Goal: Transaction & Acquisition: Purchase product/service

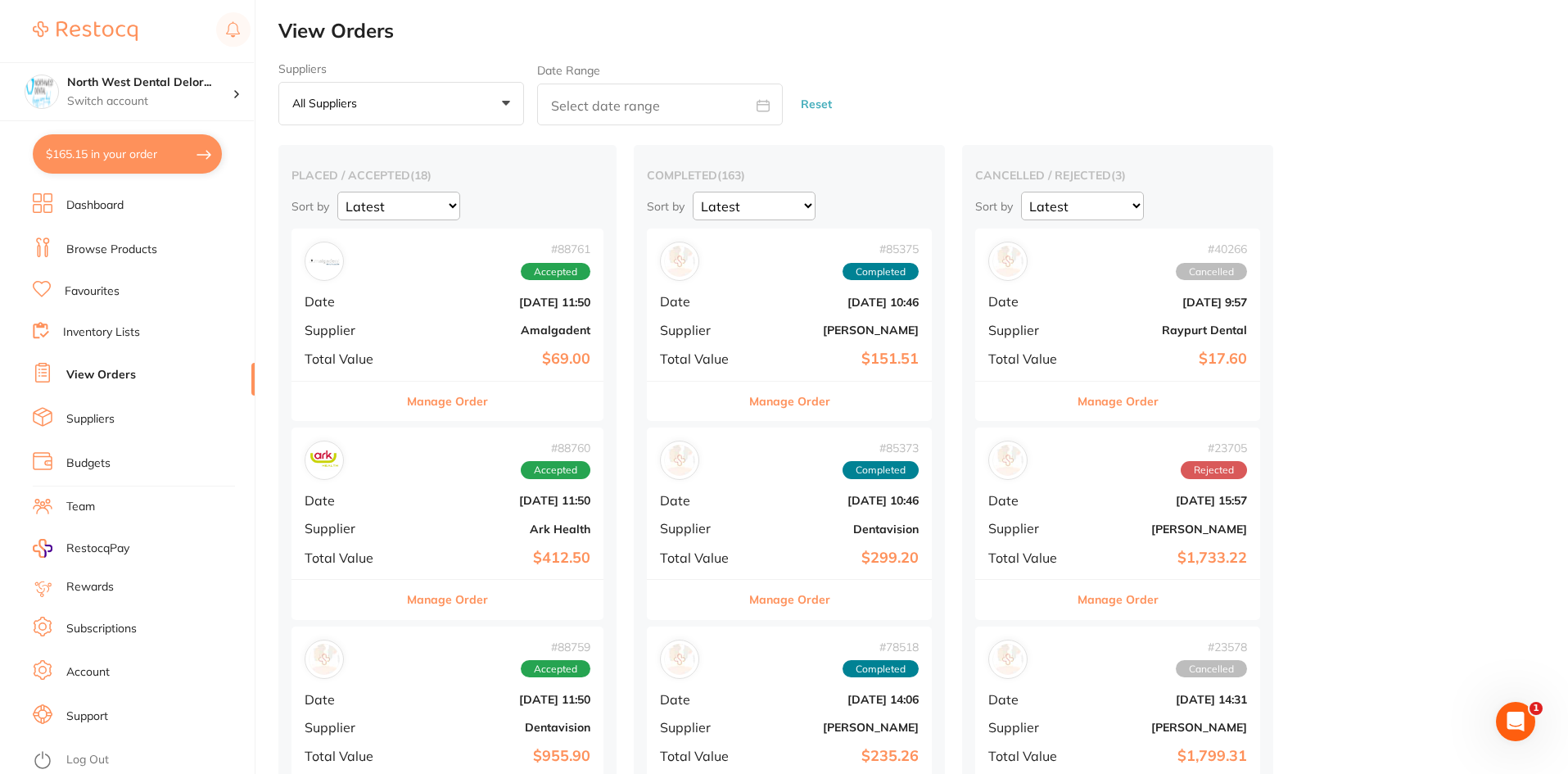
click at [107, 250] on link "Browse Products" at bounding box center [111, 250] width 91 height 16
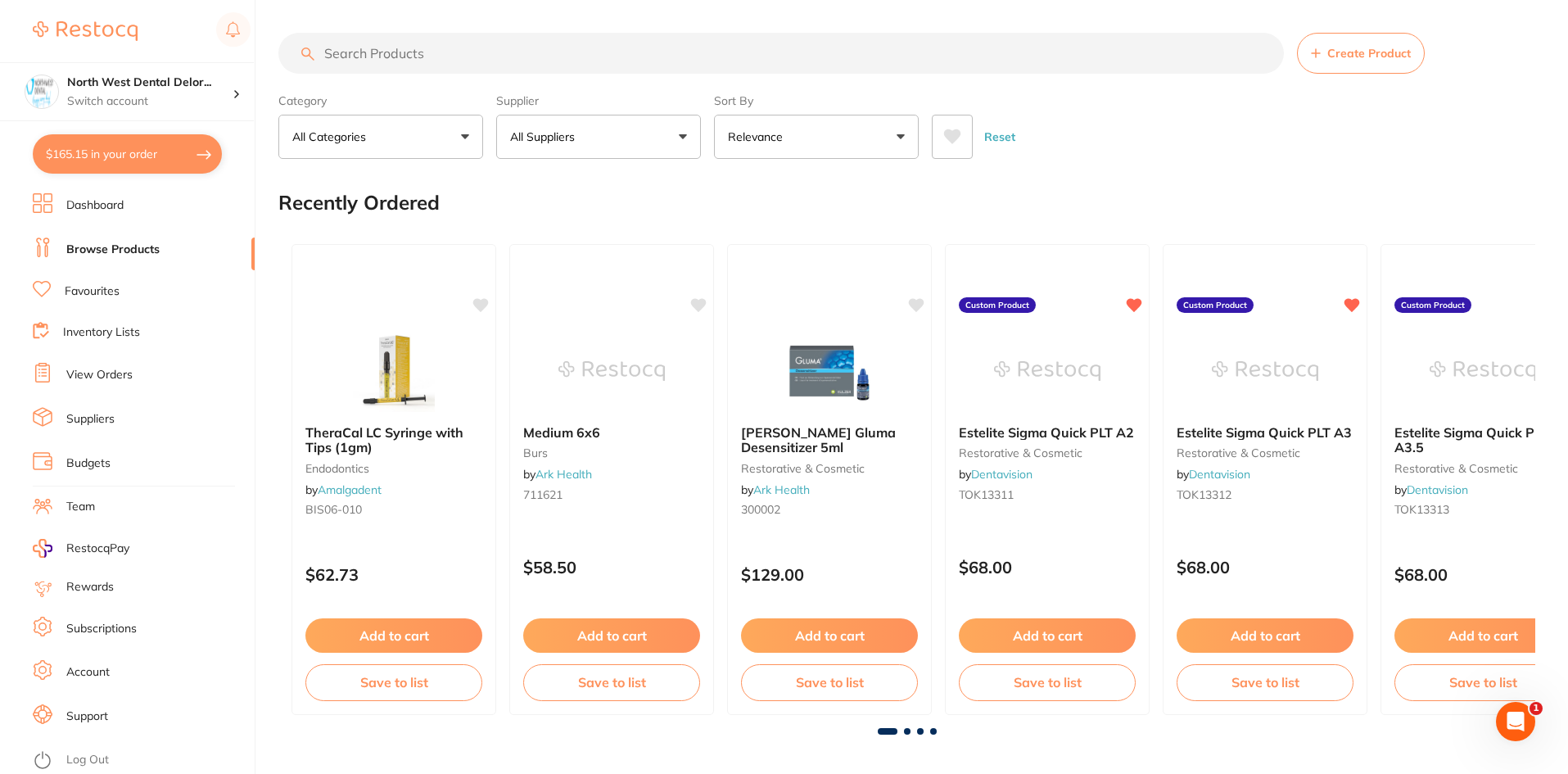
click at [408, 52] on input "search" at bounding box center [781, 52] width 1006 height 41
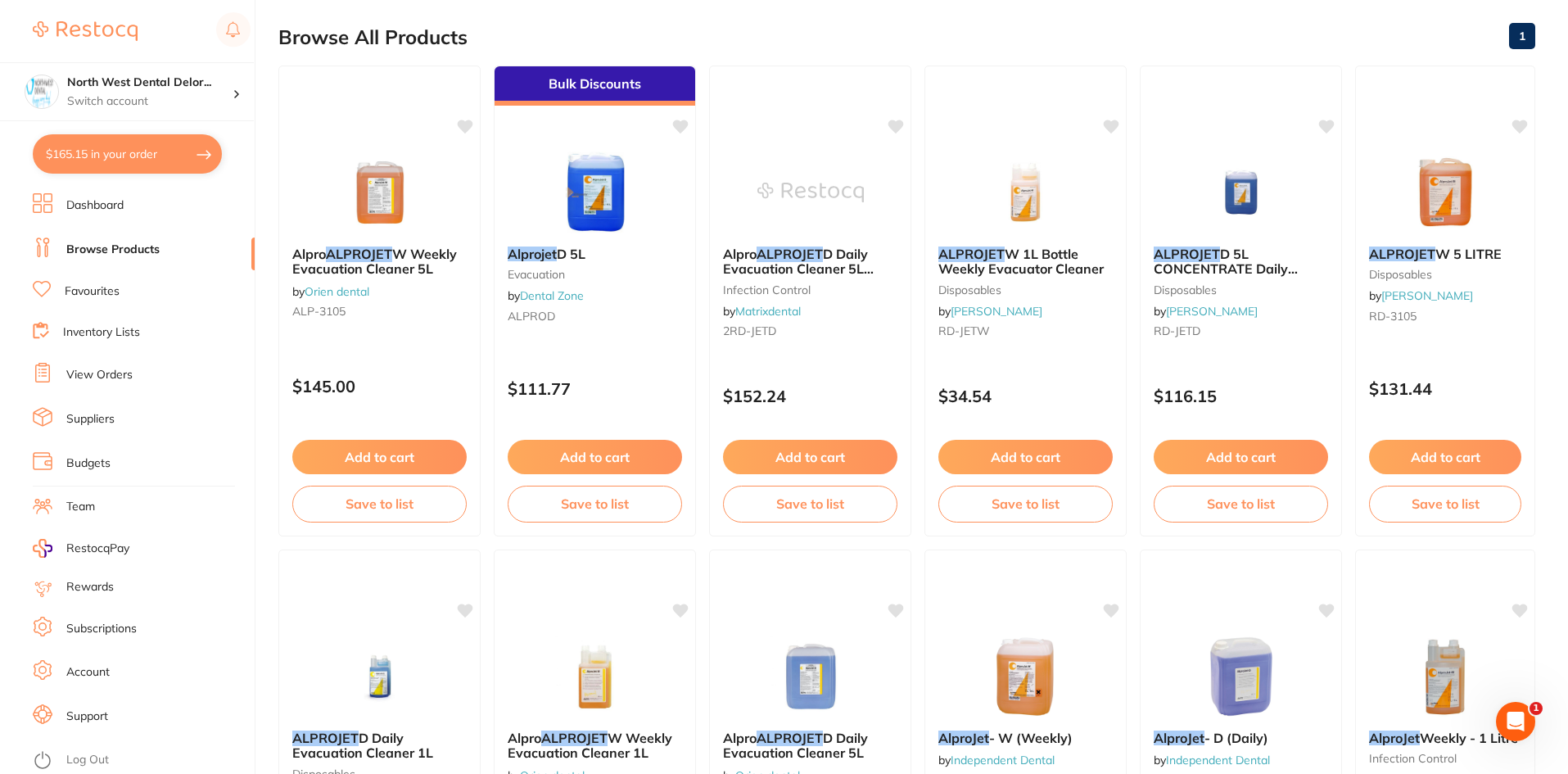
scroll to position [164, 0]
type input "alprojet"
click at [377, 251] on em "ALPROJET" at bounding box center [358, 255] width 66 height 16
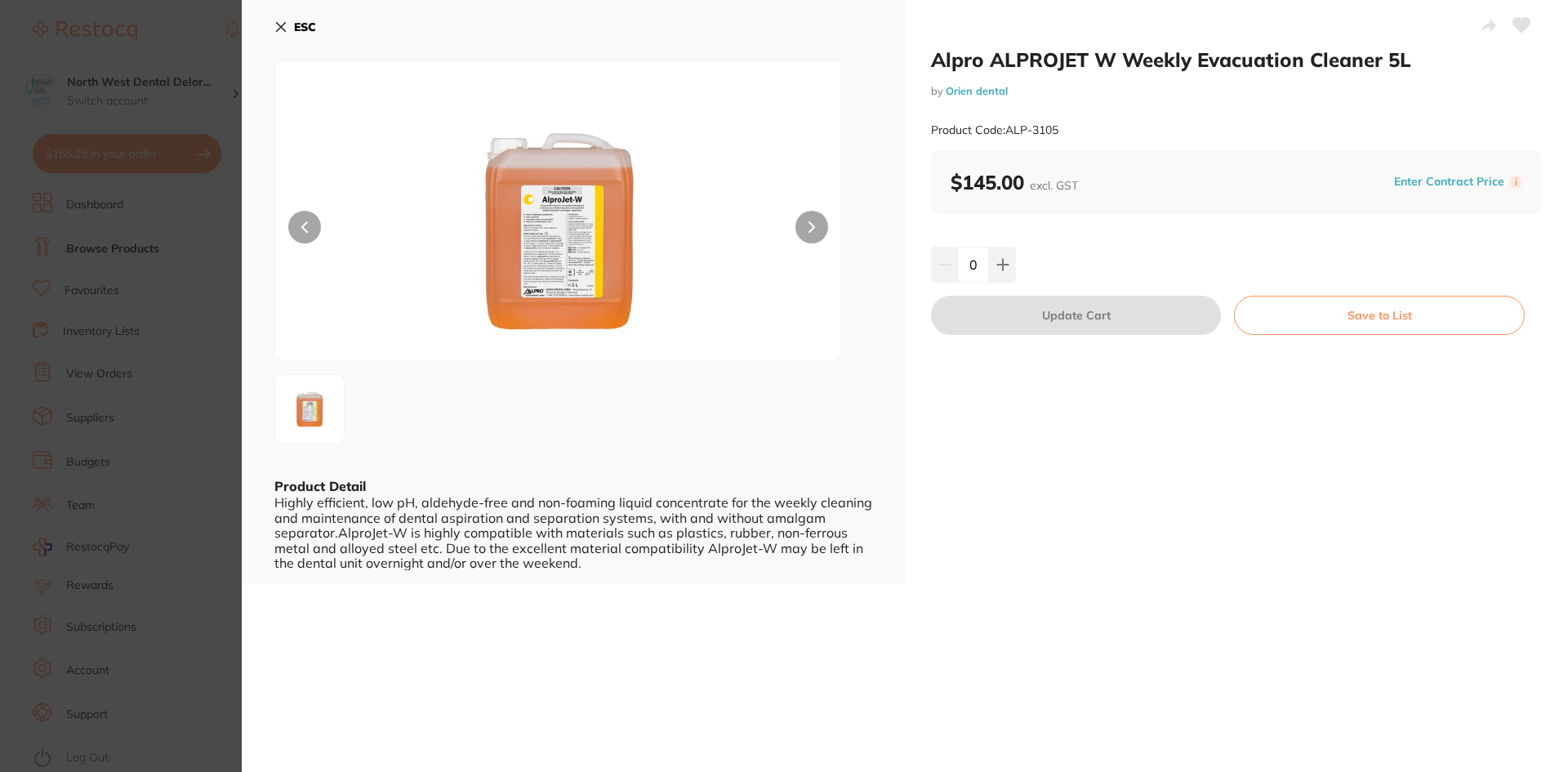
click at [809, 224] on icon at bounding box center [811, 227] width 6 height 12
click at [276, 20] on button "ESC" at bounding box center [295, 27] width 41 height 28
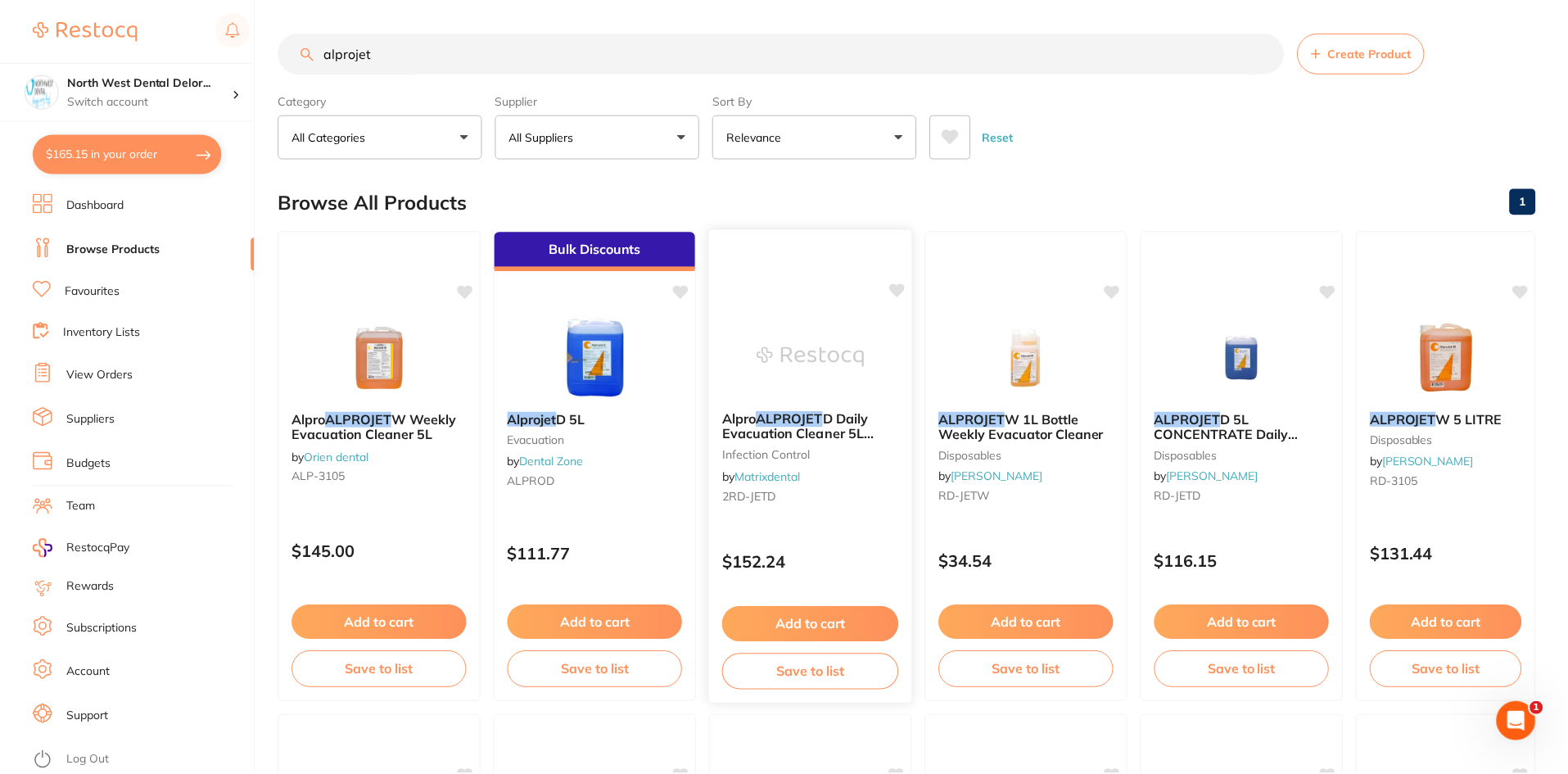
scroll to position [164, 0]
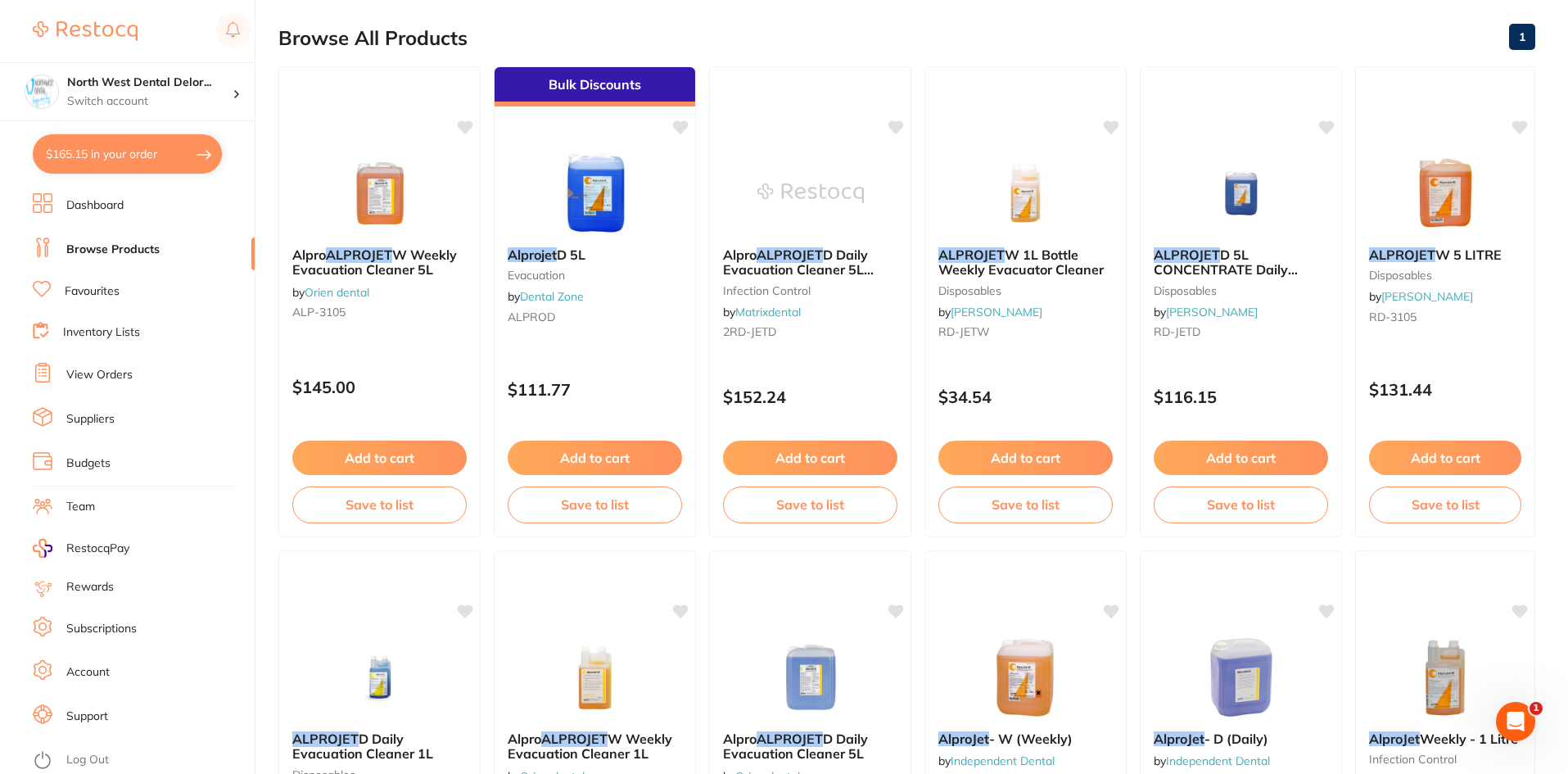
click at [80, 162] on button "$165.15 in your order" at bounding box center [127, 154] width 190 height 40
checkbox input "true"
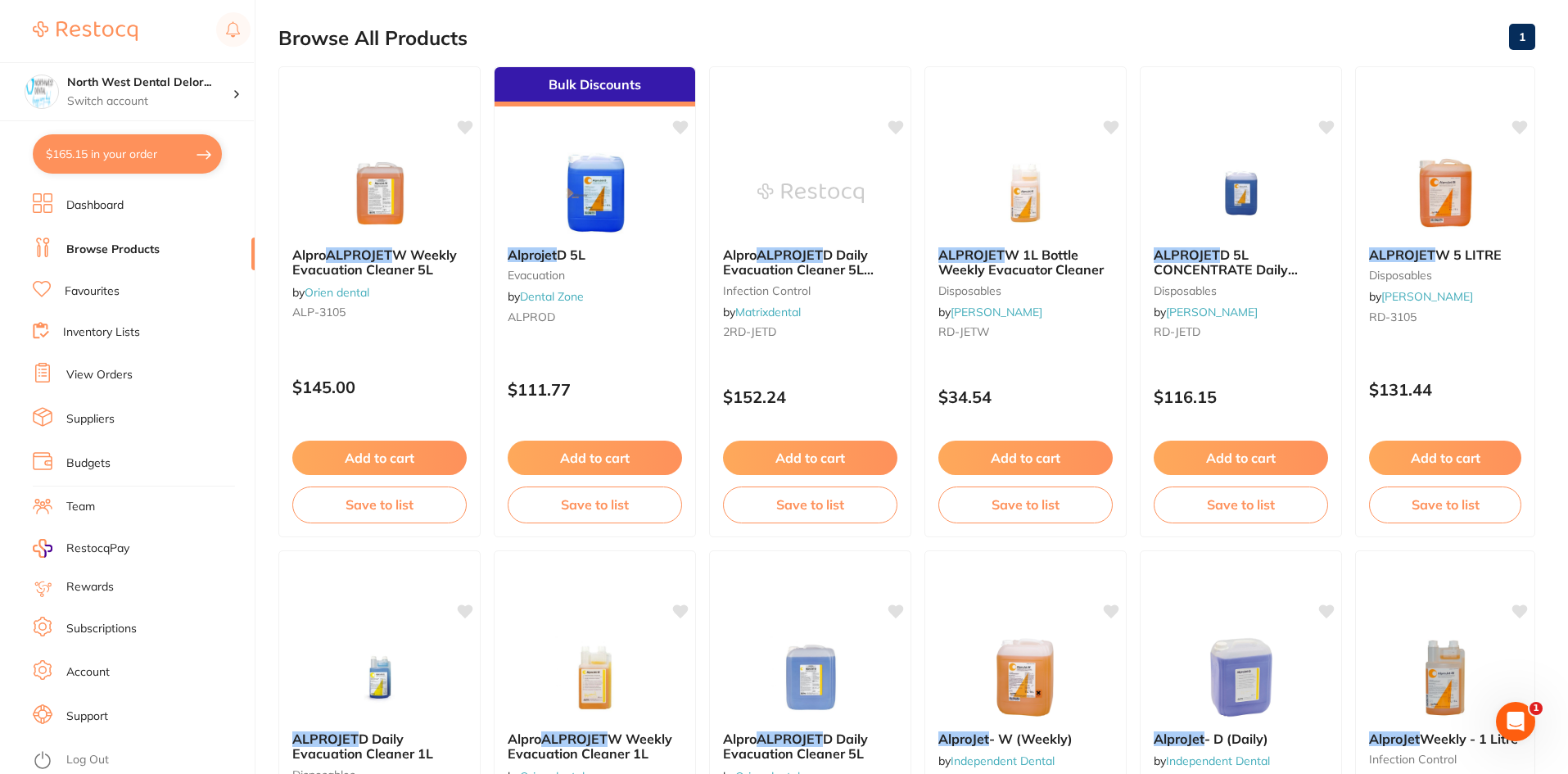
checkbox input "true"
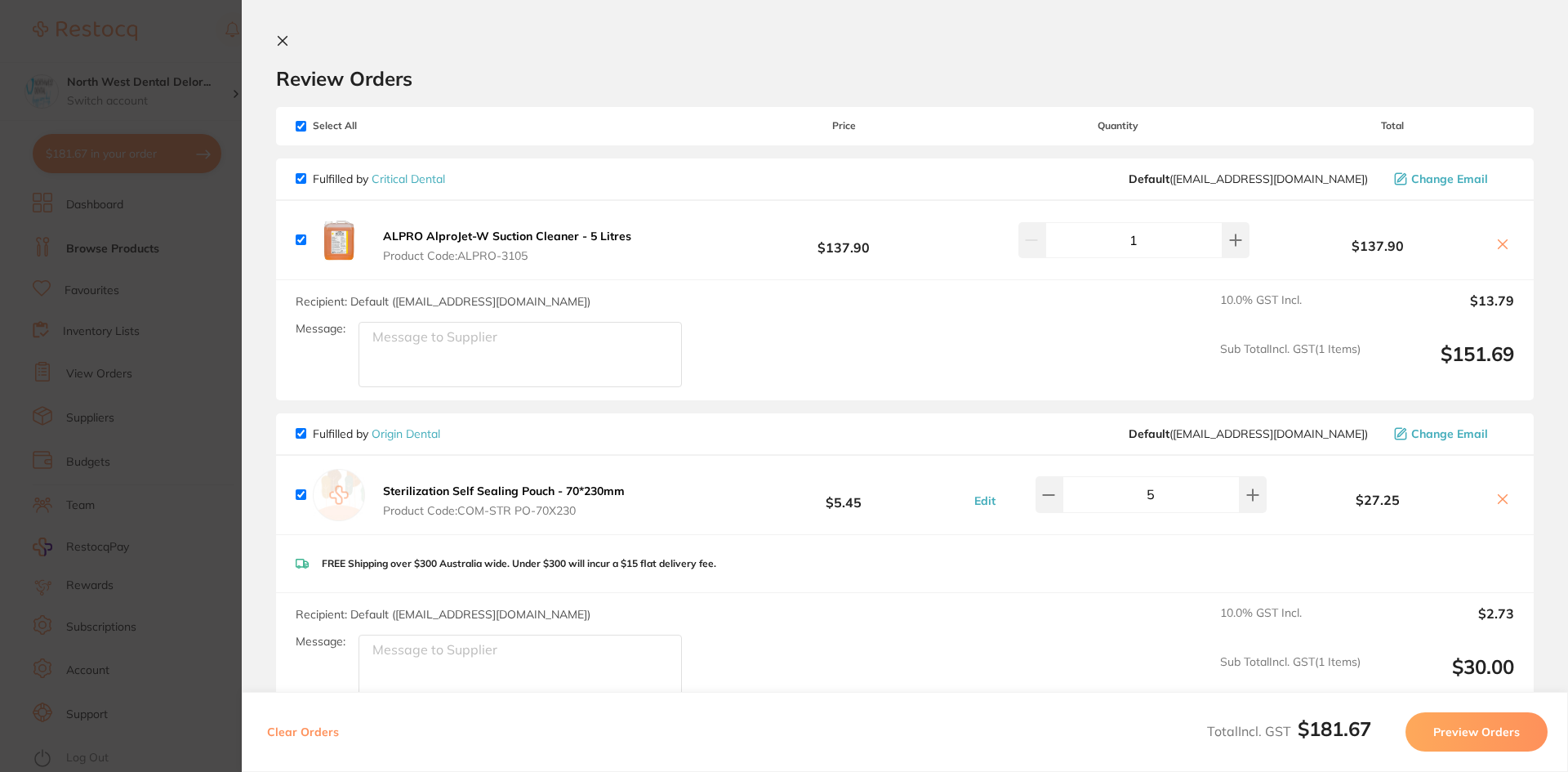
click at [92, 250] on section "Update RRP Set your pre negotiated price for this item. Item Agreed RRP (excl. …" at bounding box center [784, 386] width 1568 height 772
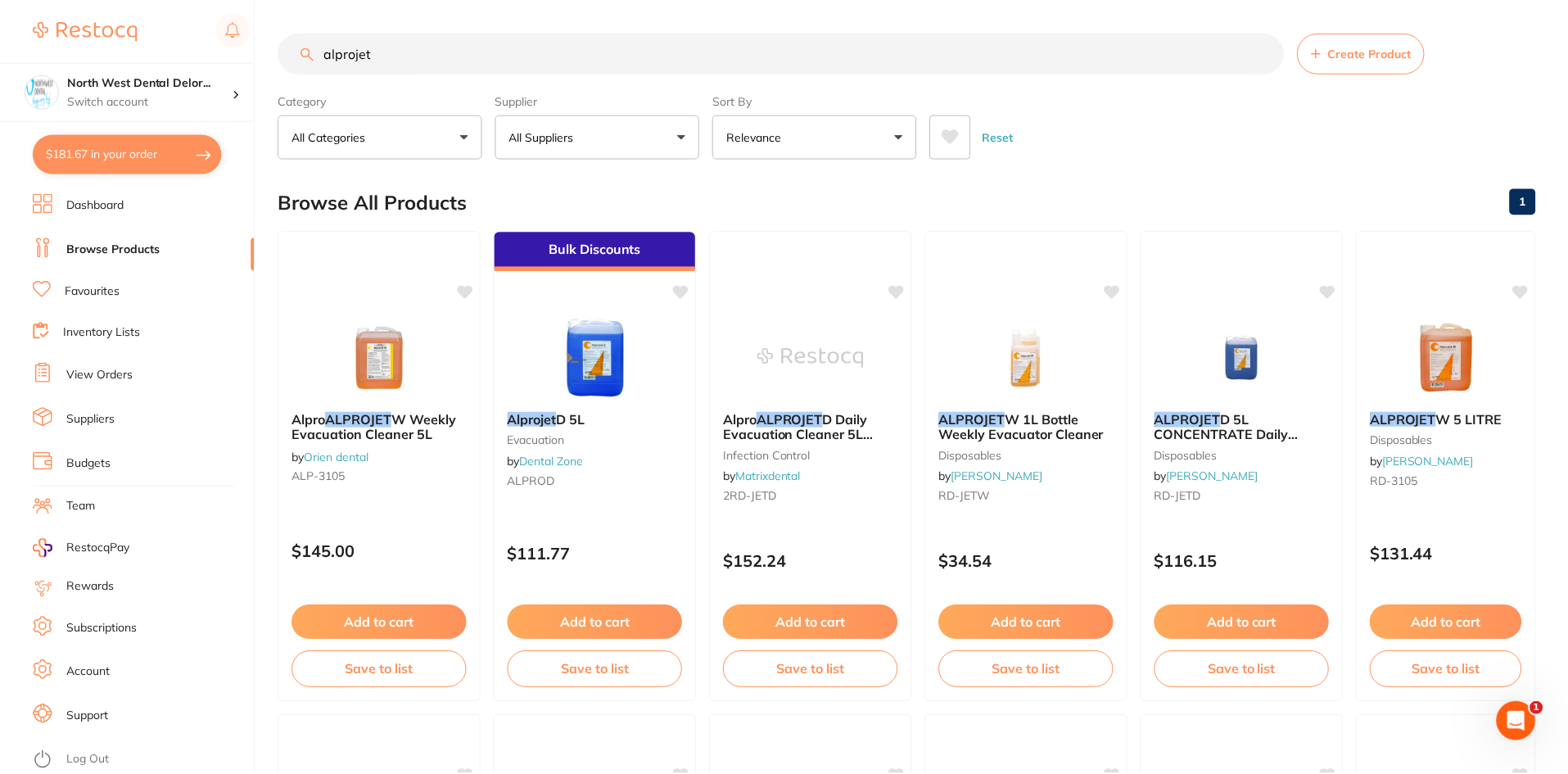
scroll to position [164, 0]
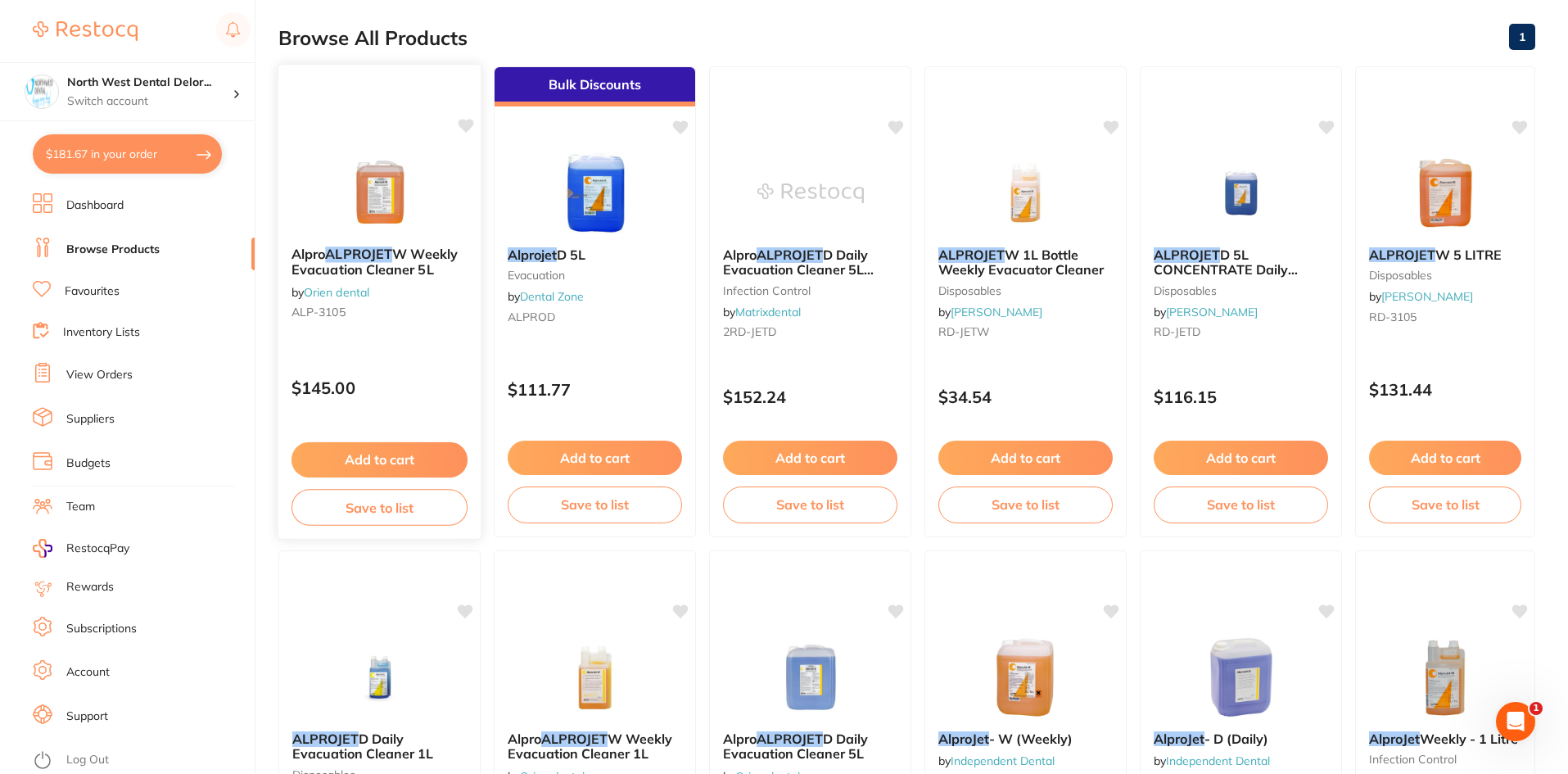
click at [370, 197] on img at bounding box center [379, 192] width 107 height 83
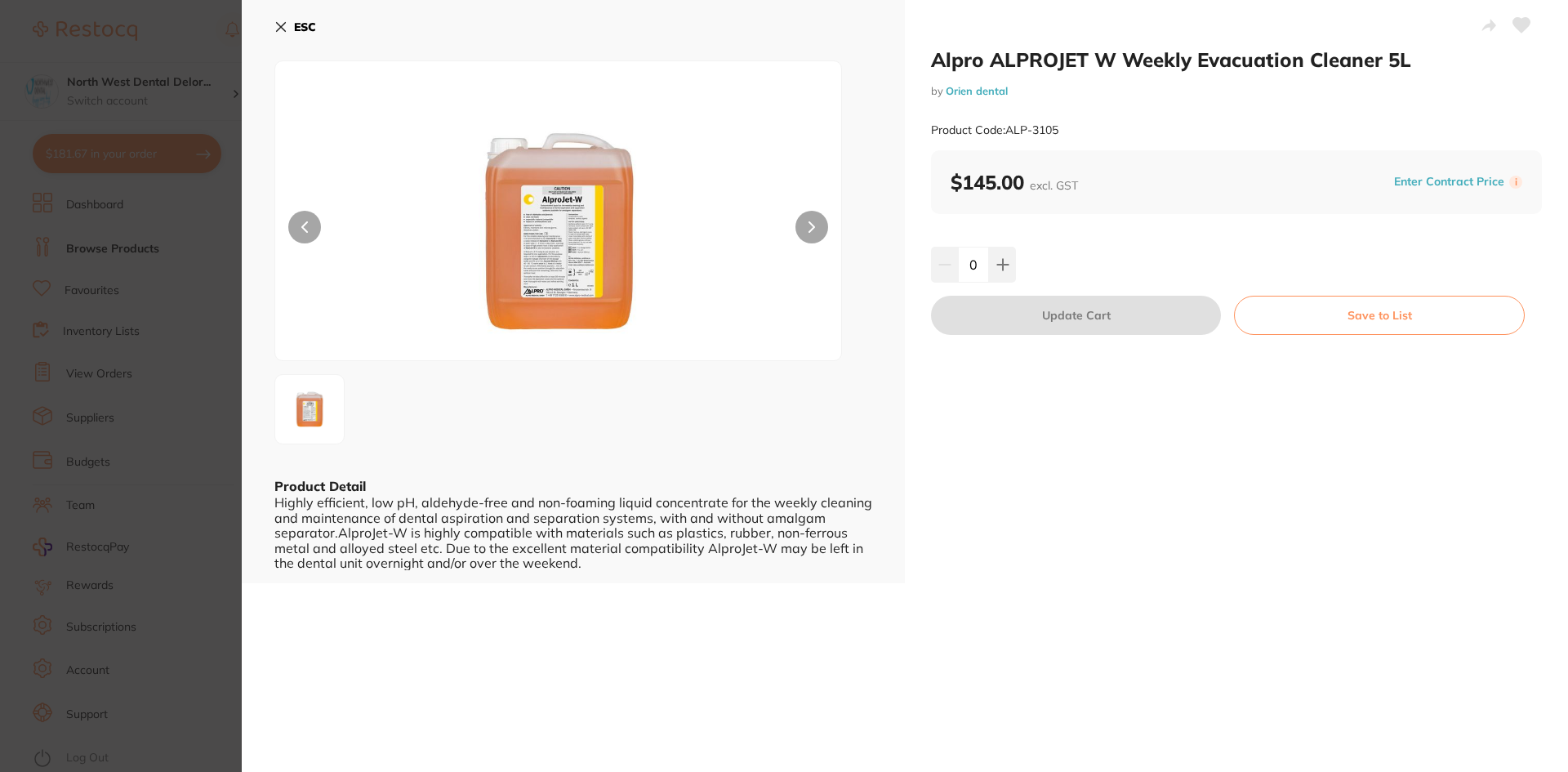
click at [285, 24] on icon at bounding box center [281, 27] width 9 height 9
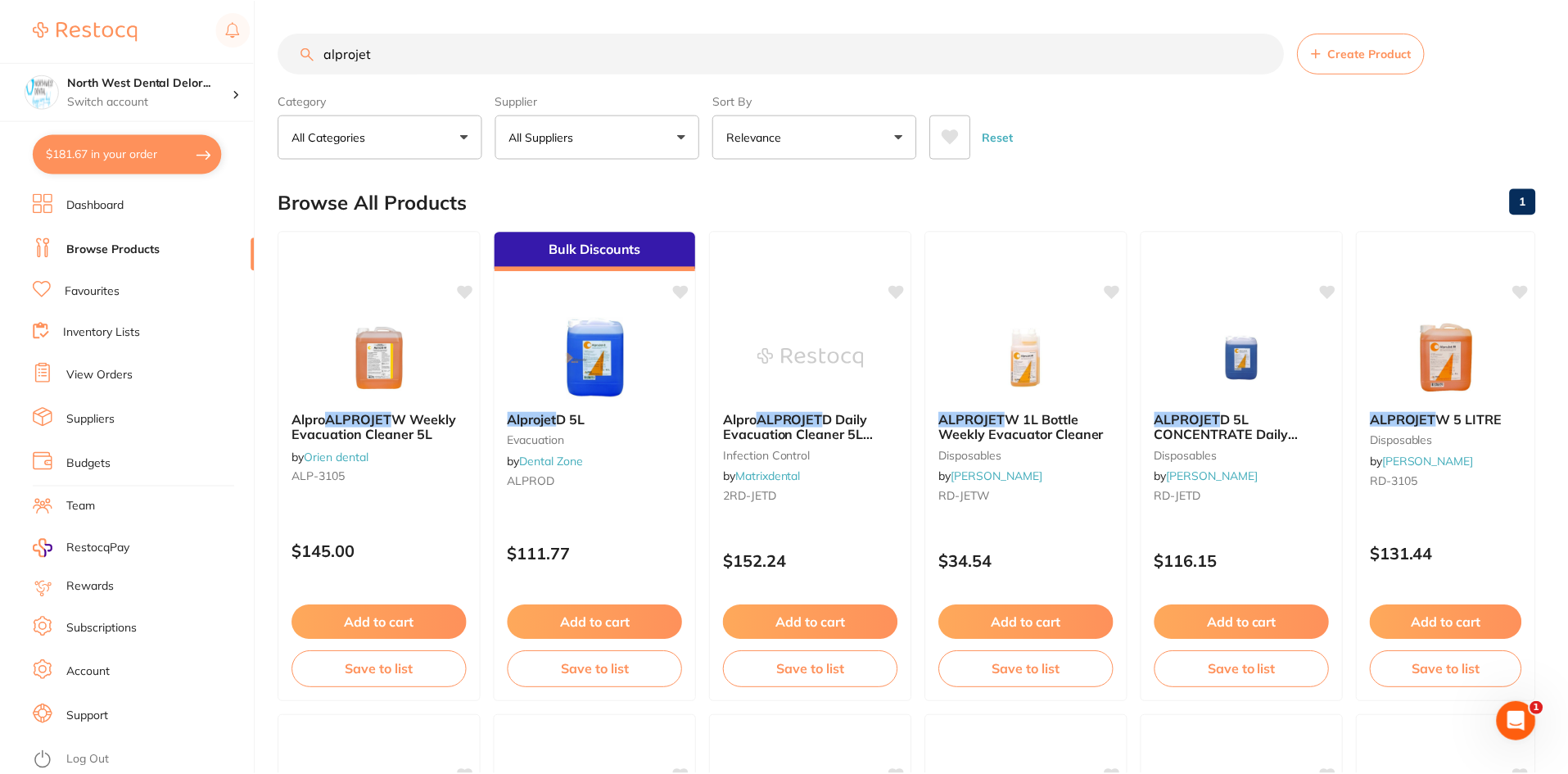
scroll to position [164, 0]
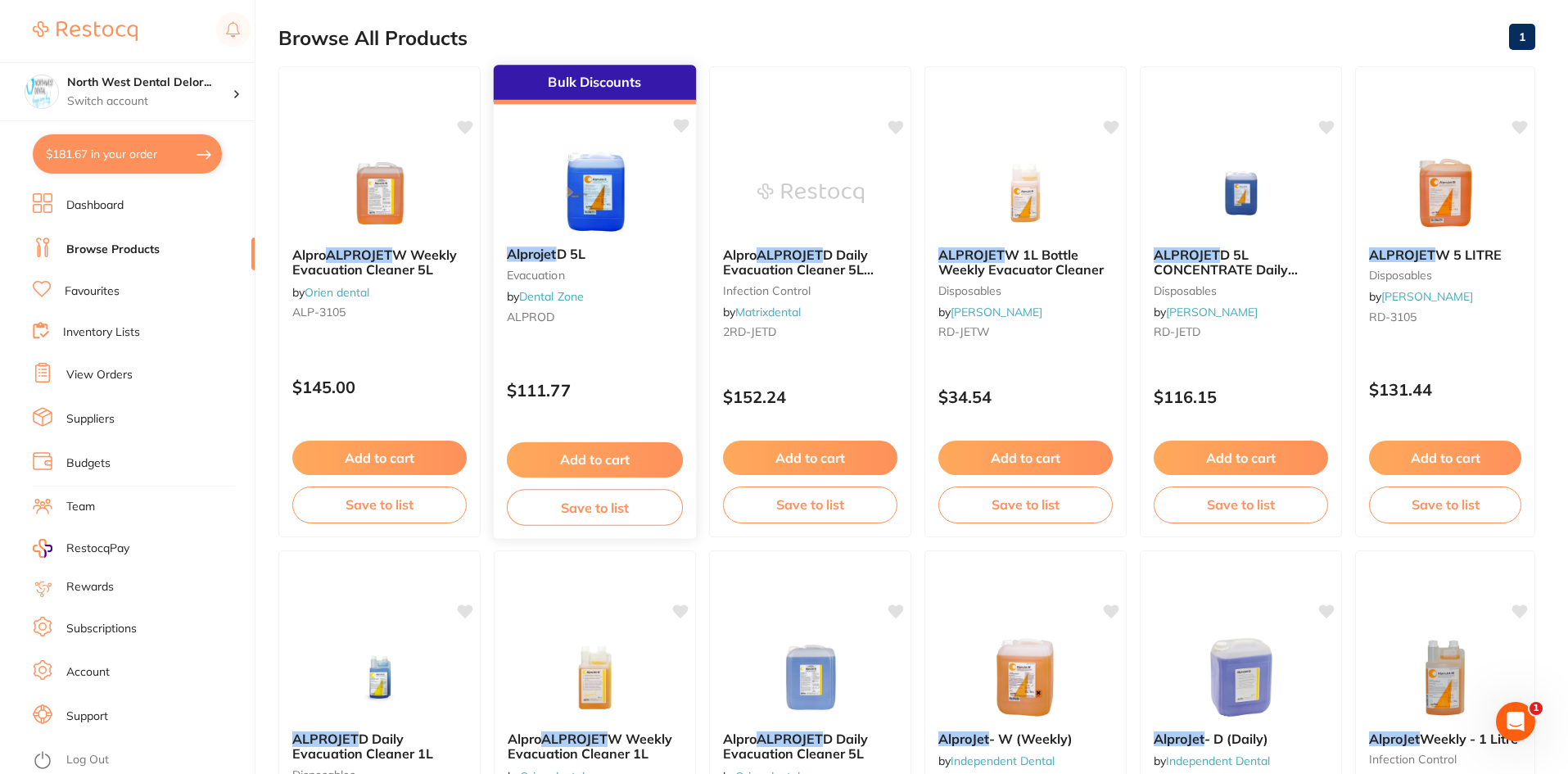
click at [594, 199] on img at bounding box center [595, 192] width 107 height 83
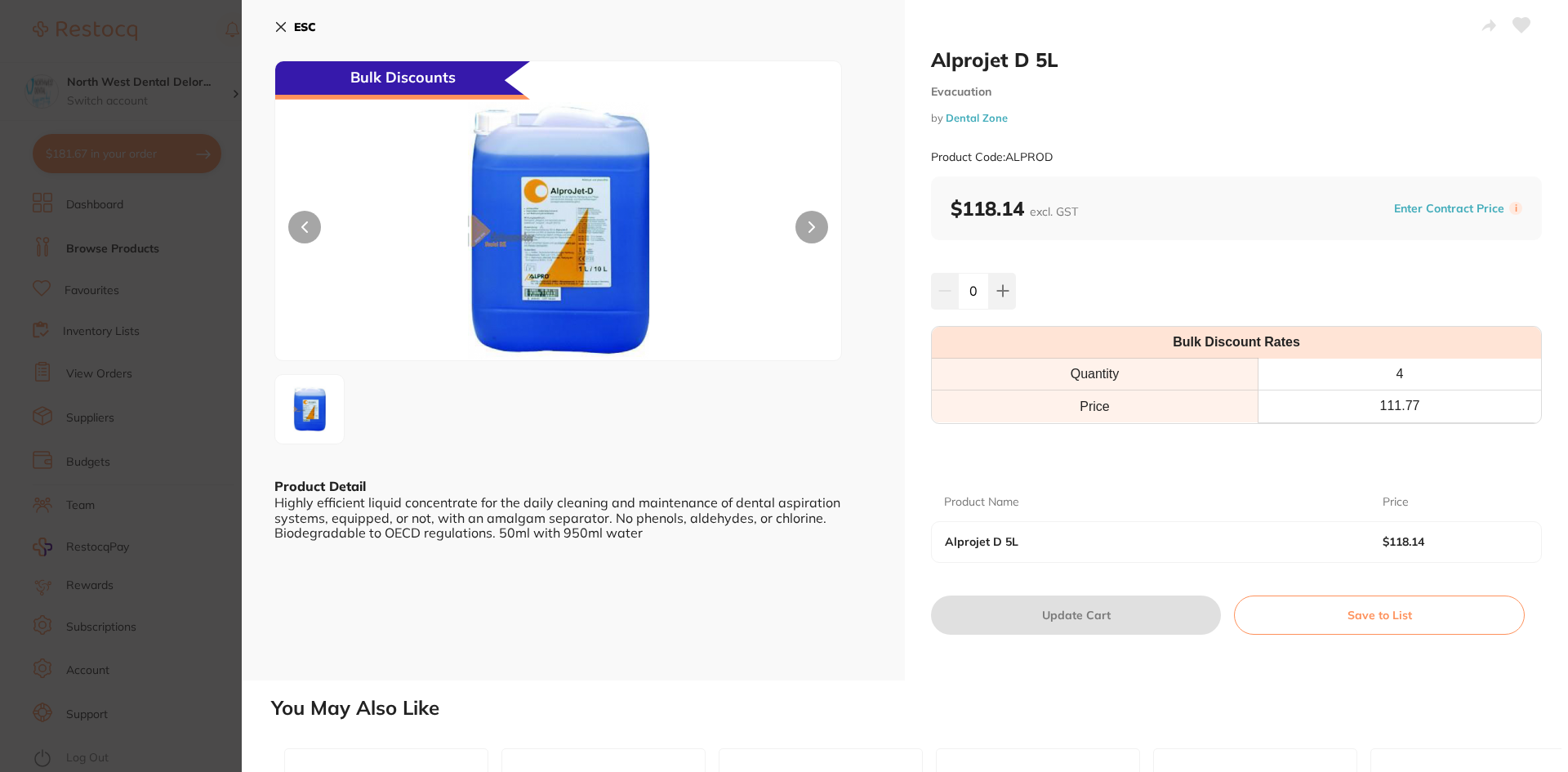
click at [586, 228] on img at bounding box center [558, 231] width 340 height 259
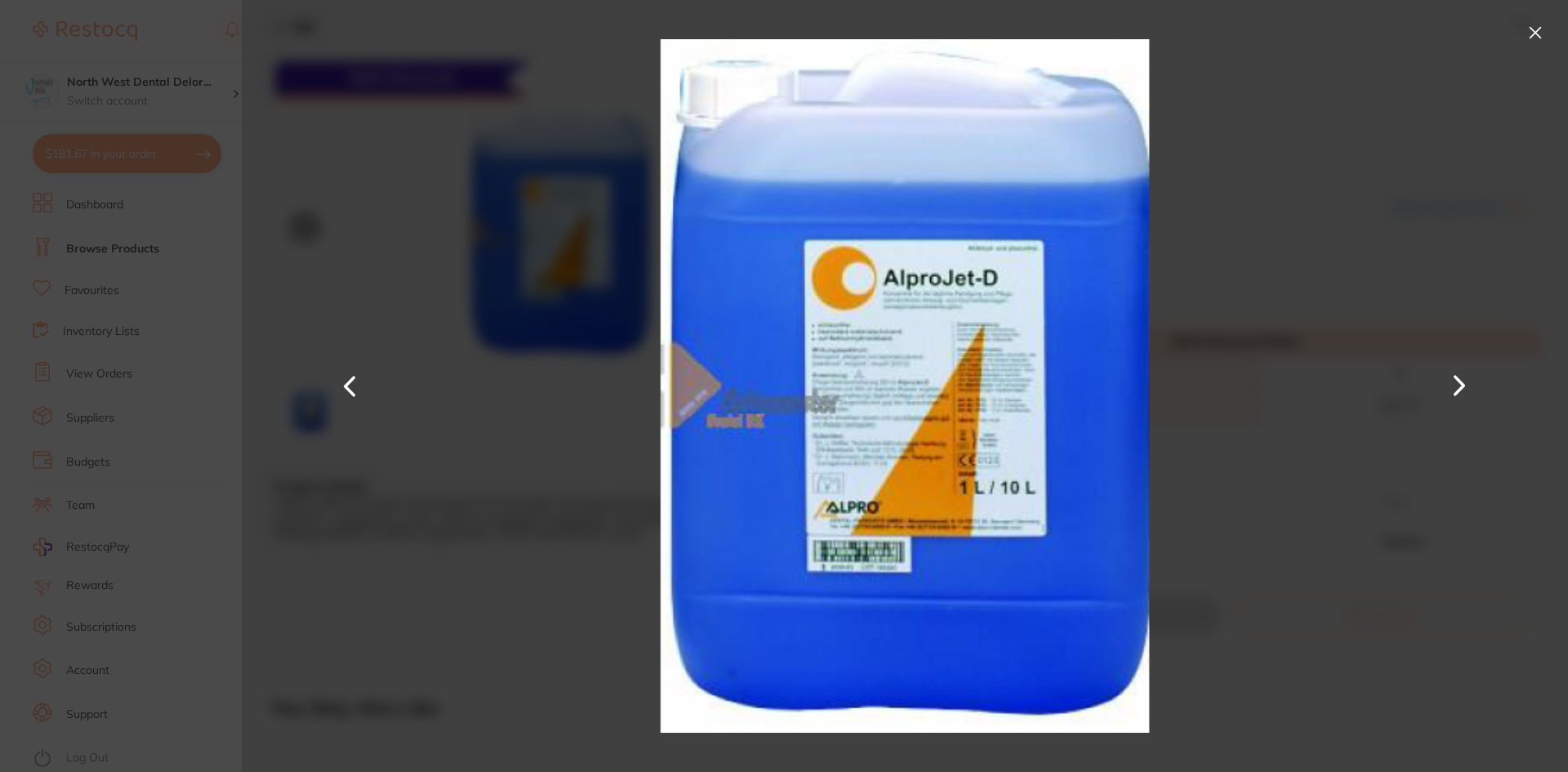
click at [1464, 384] on button at bounding box center [1460, 386] width 40 height 386
click at [1536, 35] on button at bounding box center [1536, 32] width 26 height 26
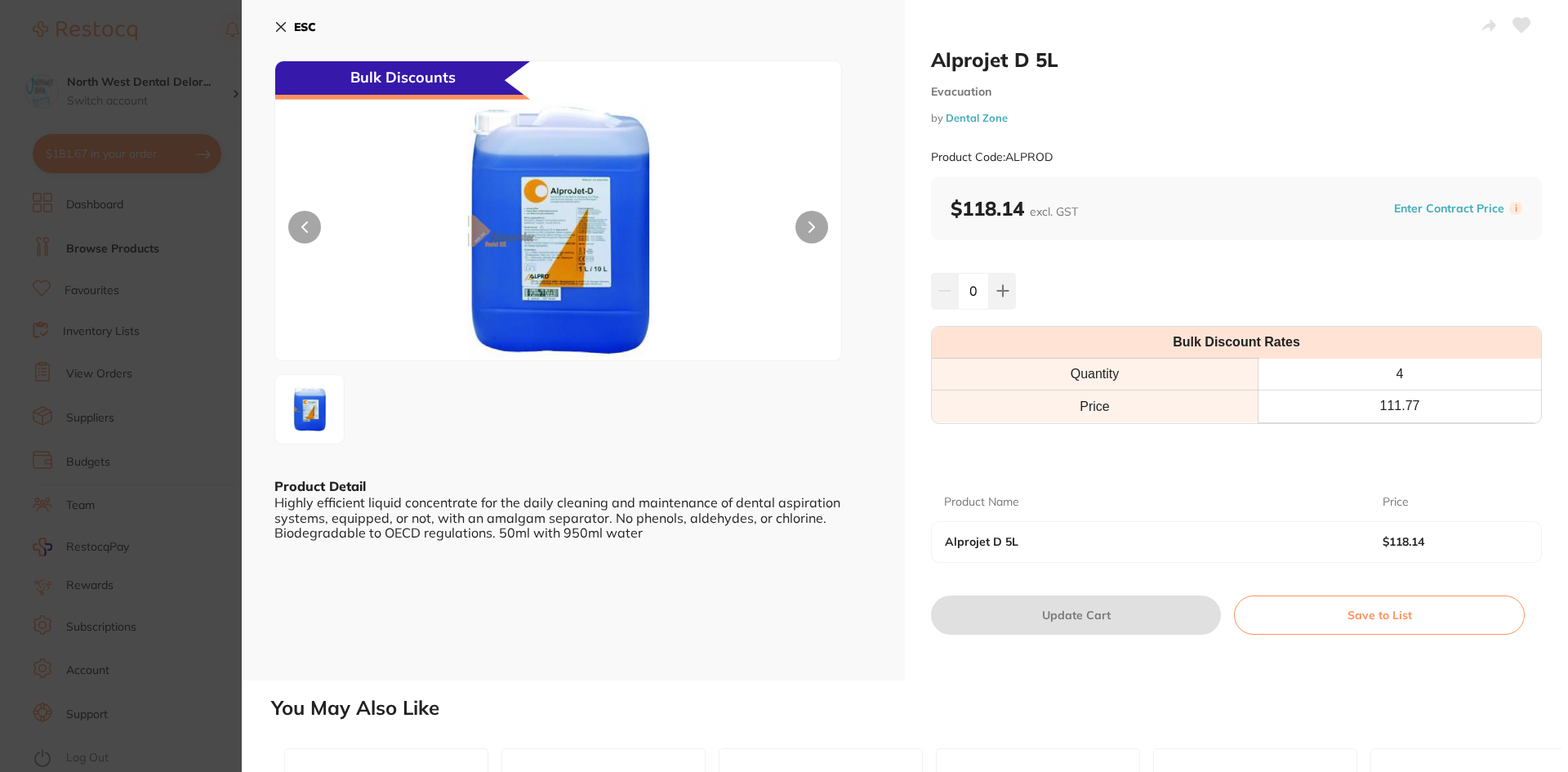
click at [283, 31] on icon at bounding box center [281, 27] width 14 height 14
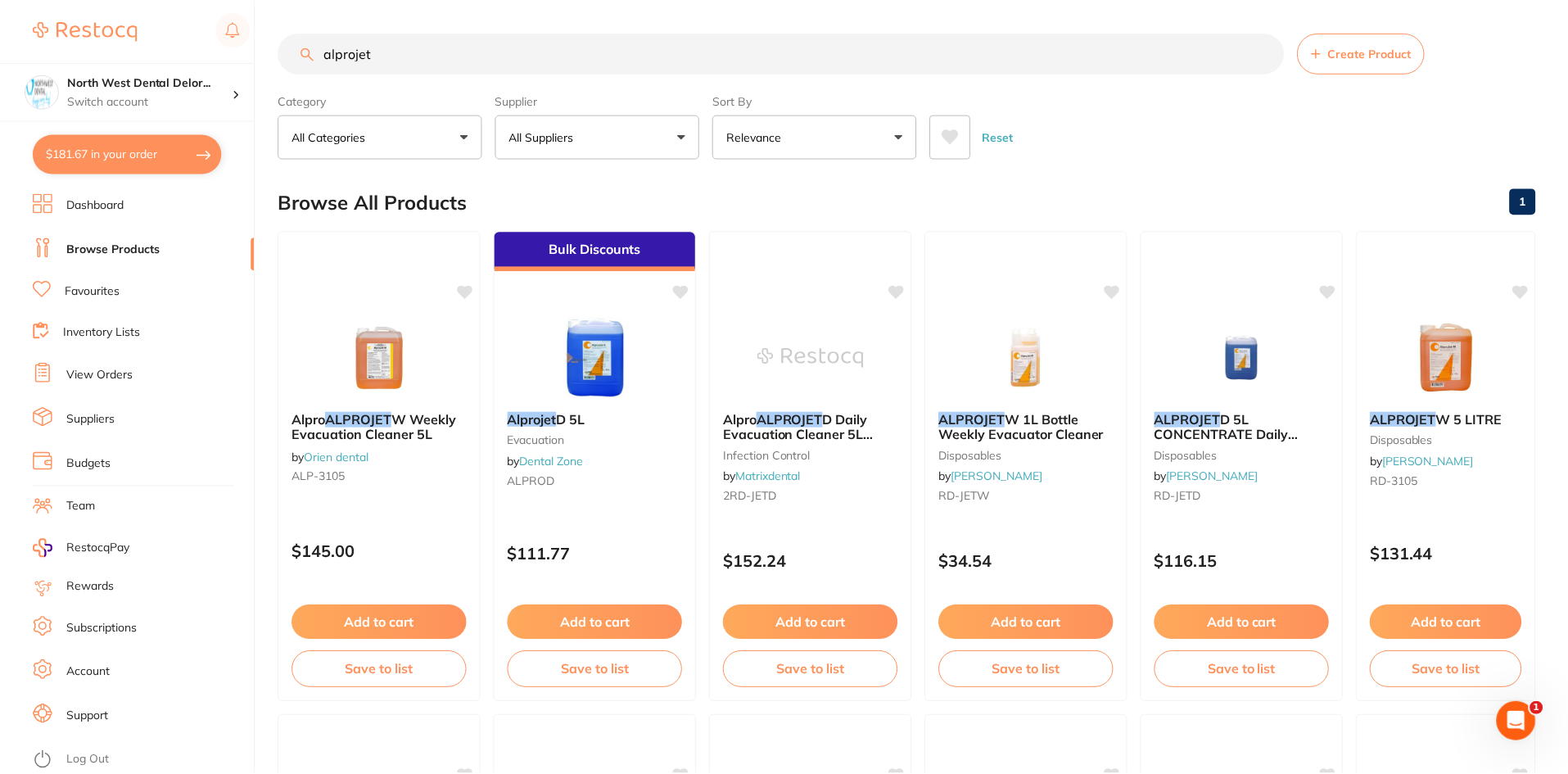
scroll to position [164, 0]
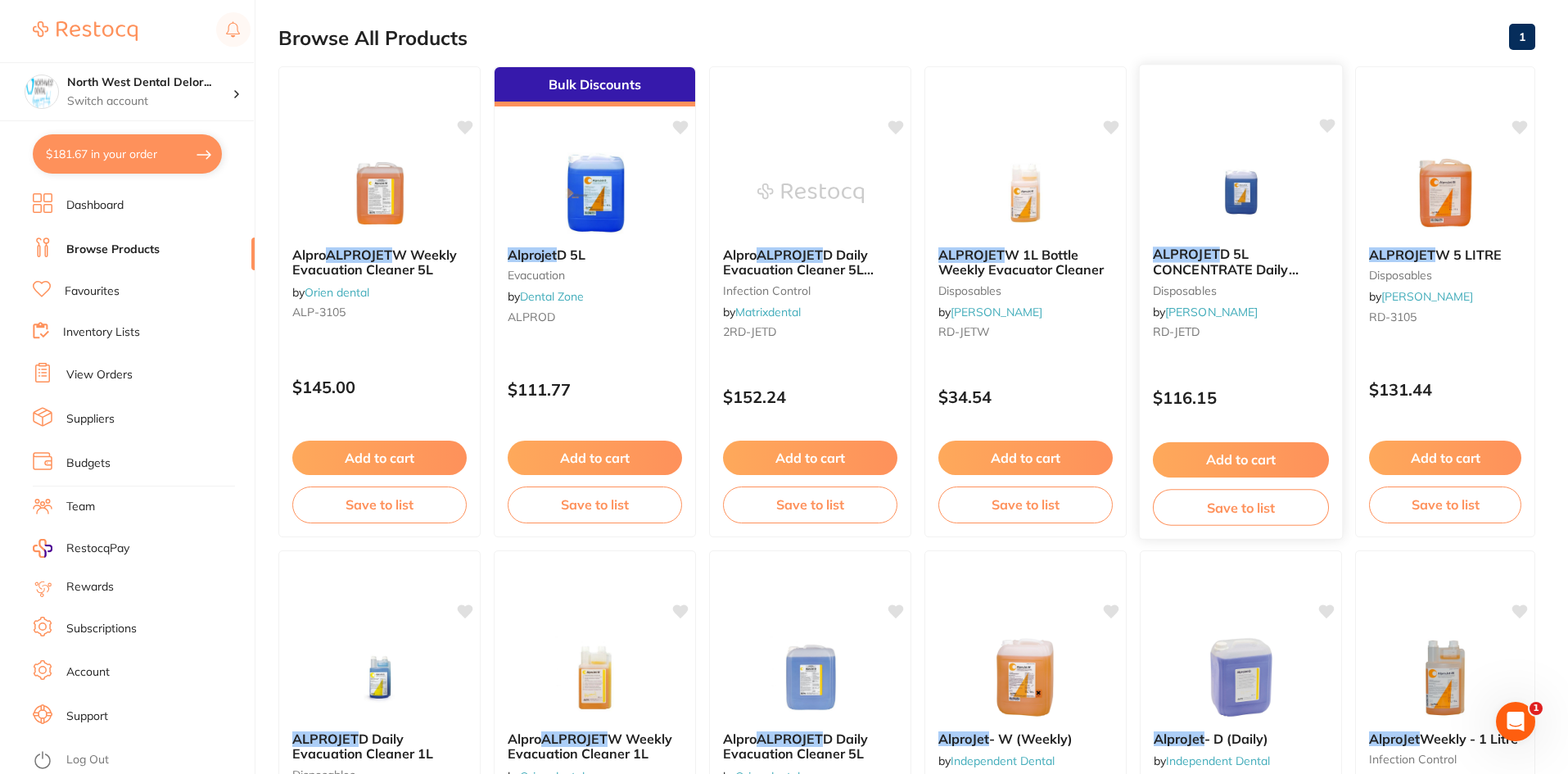
click at [1239, 260] on span "D 5L CONCENTRATE Daily Evacuator Cleaner Bottle" at bounding box center [1231, 269] width 157 height 47
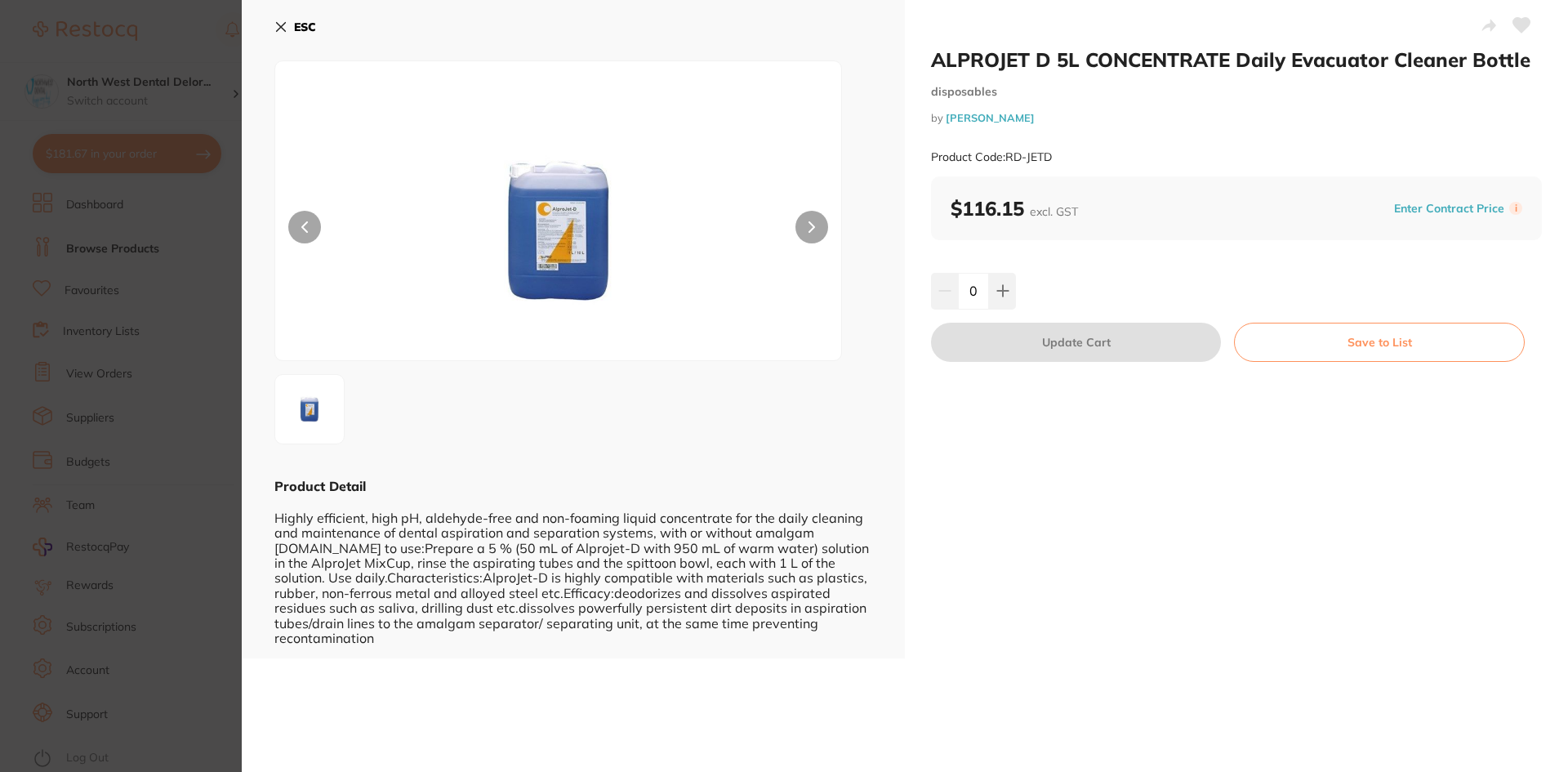
click at [276, 27] on icon at bounding box center [281, 27] width 14 height 14
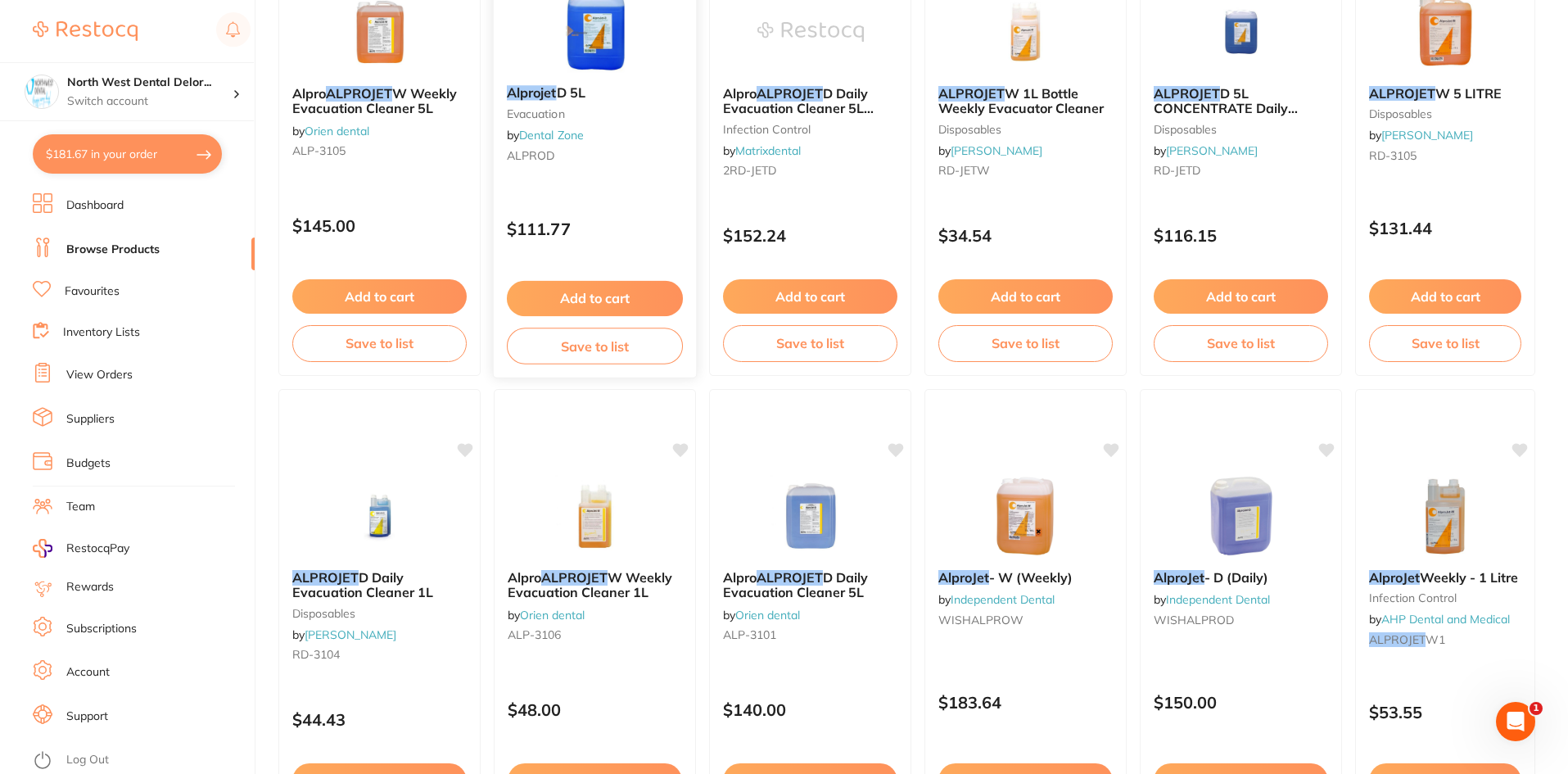
scroll to position [327, 0]
click at [629, 304] on button "Add to cart" at bounding box center [594, 297] width 176 height 35
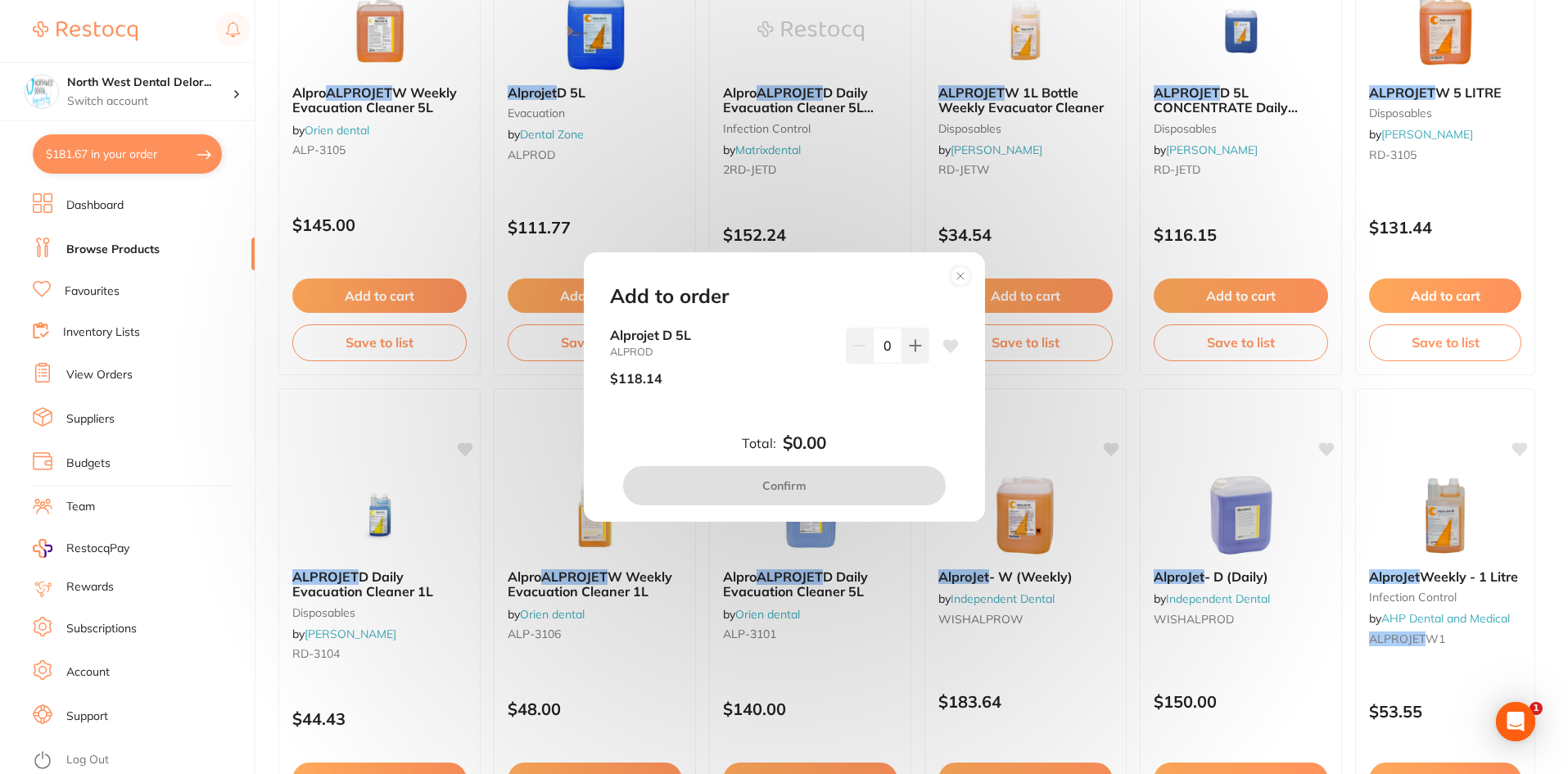
scroll to position [0, 0]
click at [918, 339] on button at bounding box center [916, 346] width 27 height 36
type input "1"
click at [792, 489] on button "Confirm" at bounding box center [784, 486] width 322 height 40
checkbox input "false"
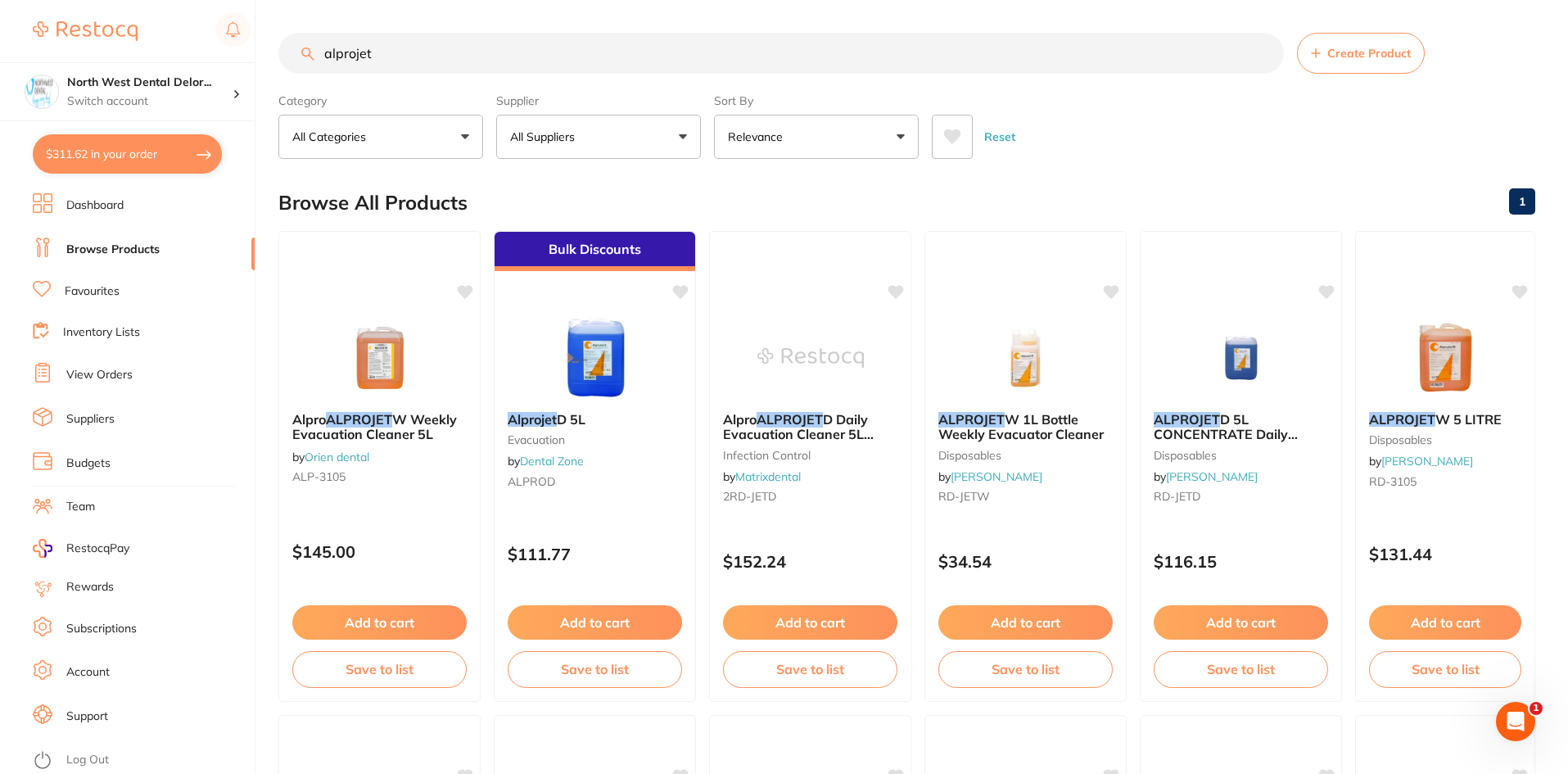
click at [118, 384] on li "View Orders" at bounding box center [144, 375] width 222 height 24
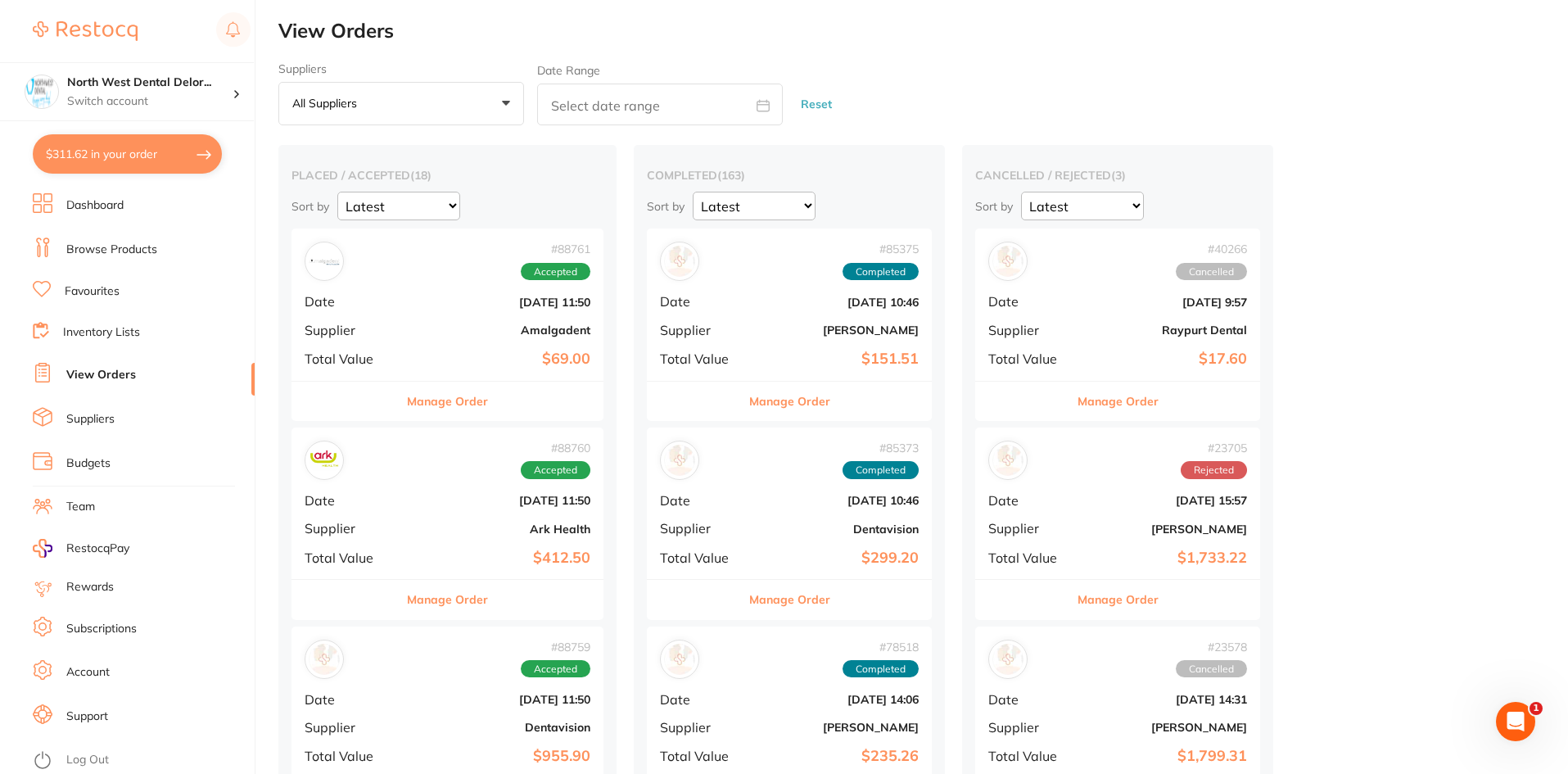
click at [110, 370] on link "View Orders" at bounding box center [100, 375] width 70 height 16
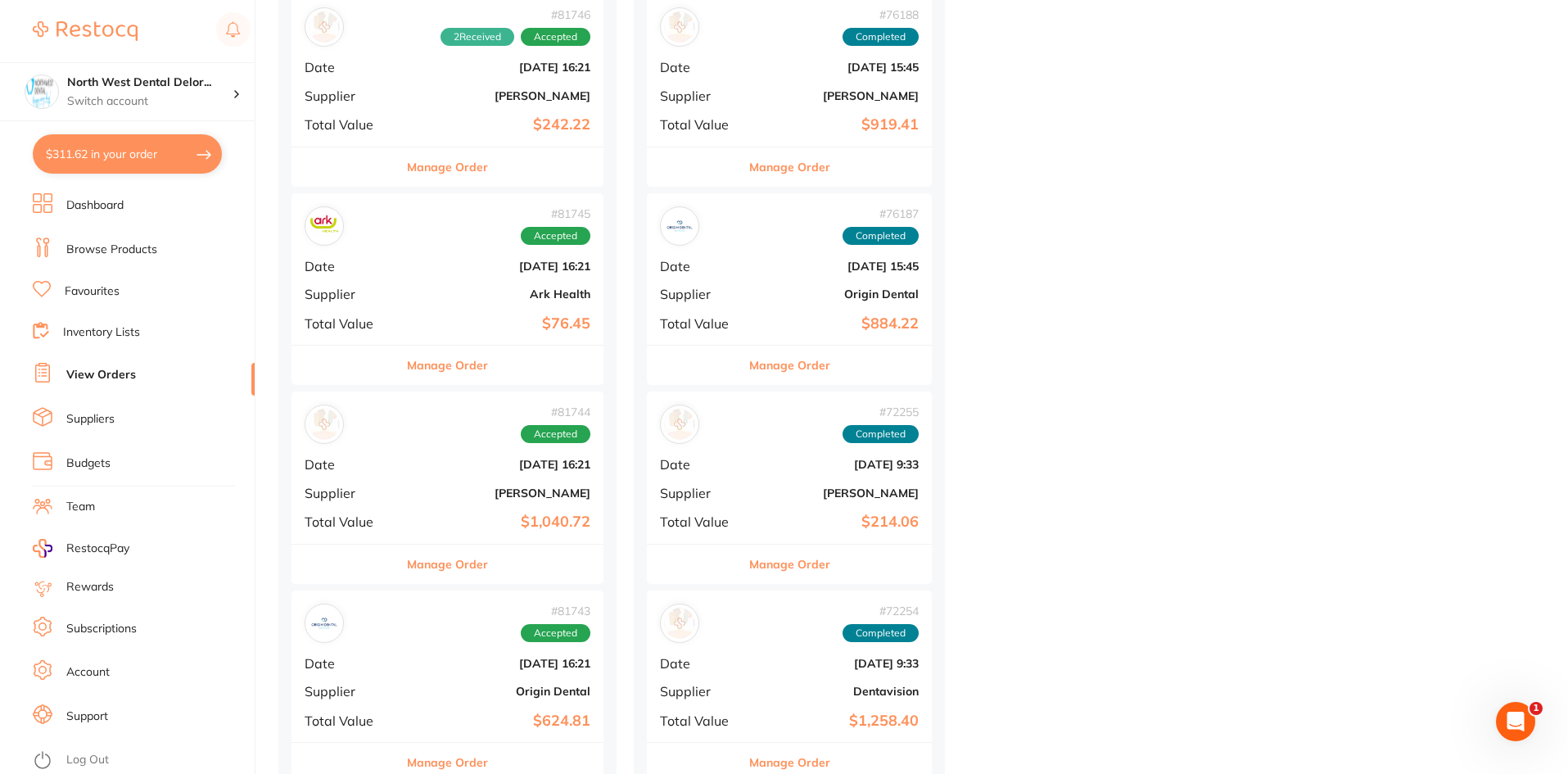
scroll to position [2620, 0]
click at [562, 486] on b "[PERSON_NAME]" at bounding box center [499, 492] width 181 height 14
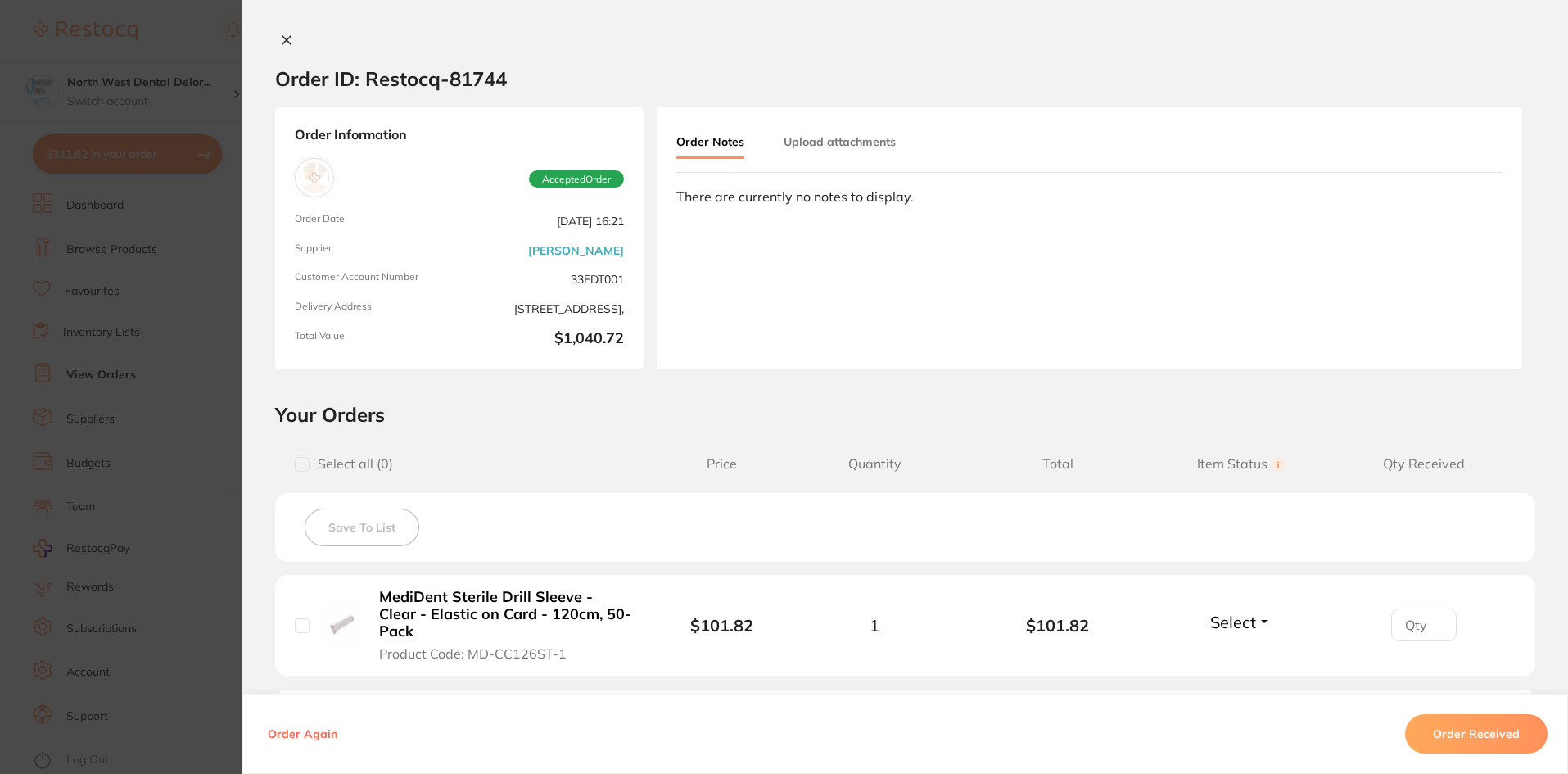
scroll to position [2615, 0]
click at [280, 42] on icon at bounding box center [286, 40] width 14 height 14
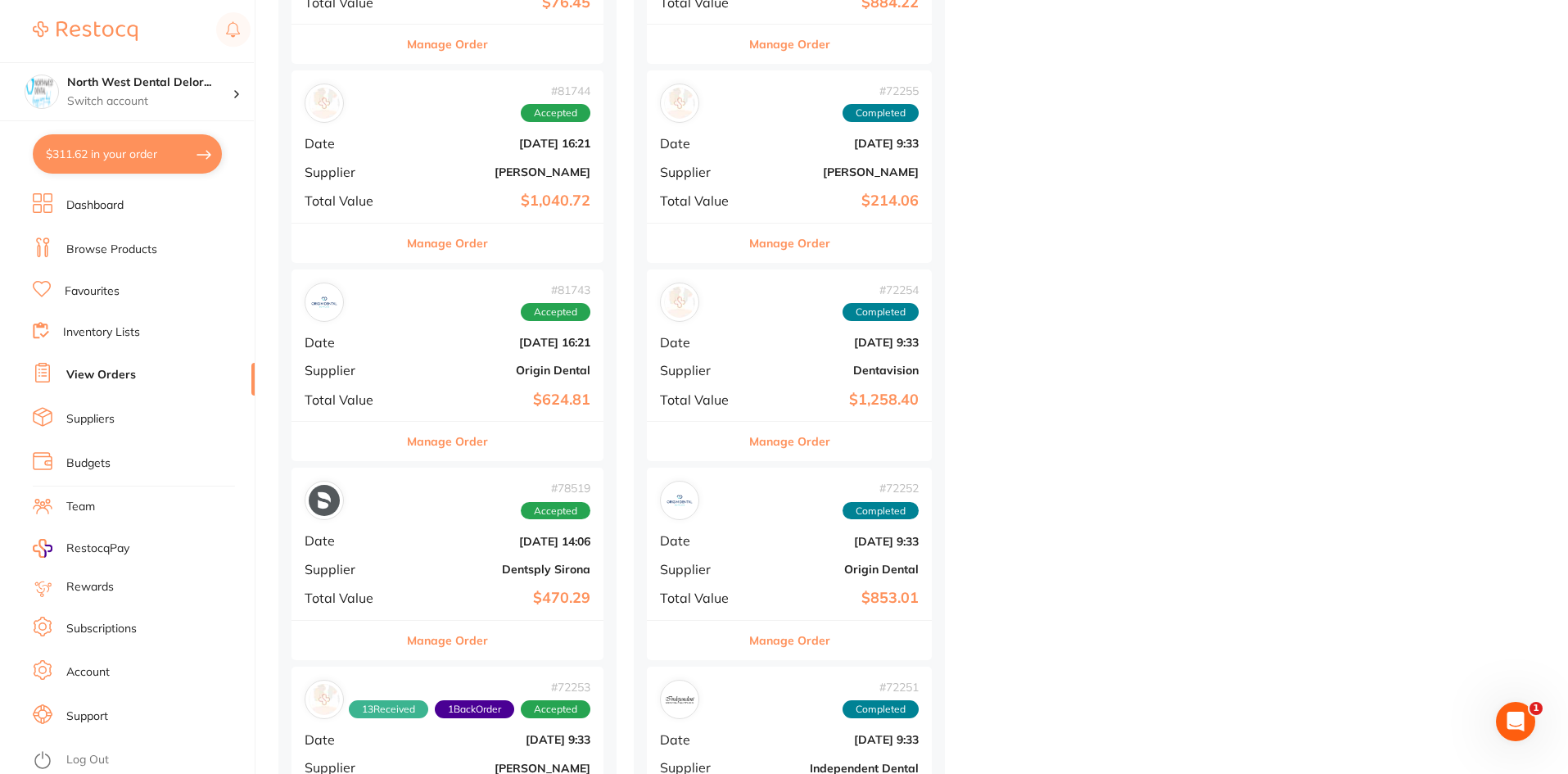
scroll to position [2941, 0]
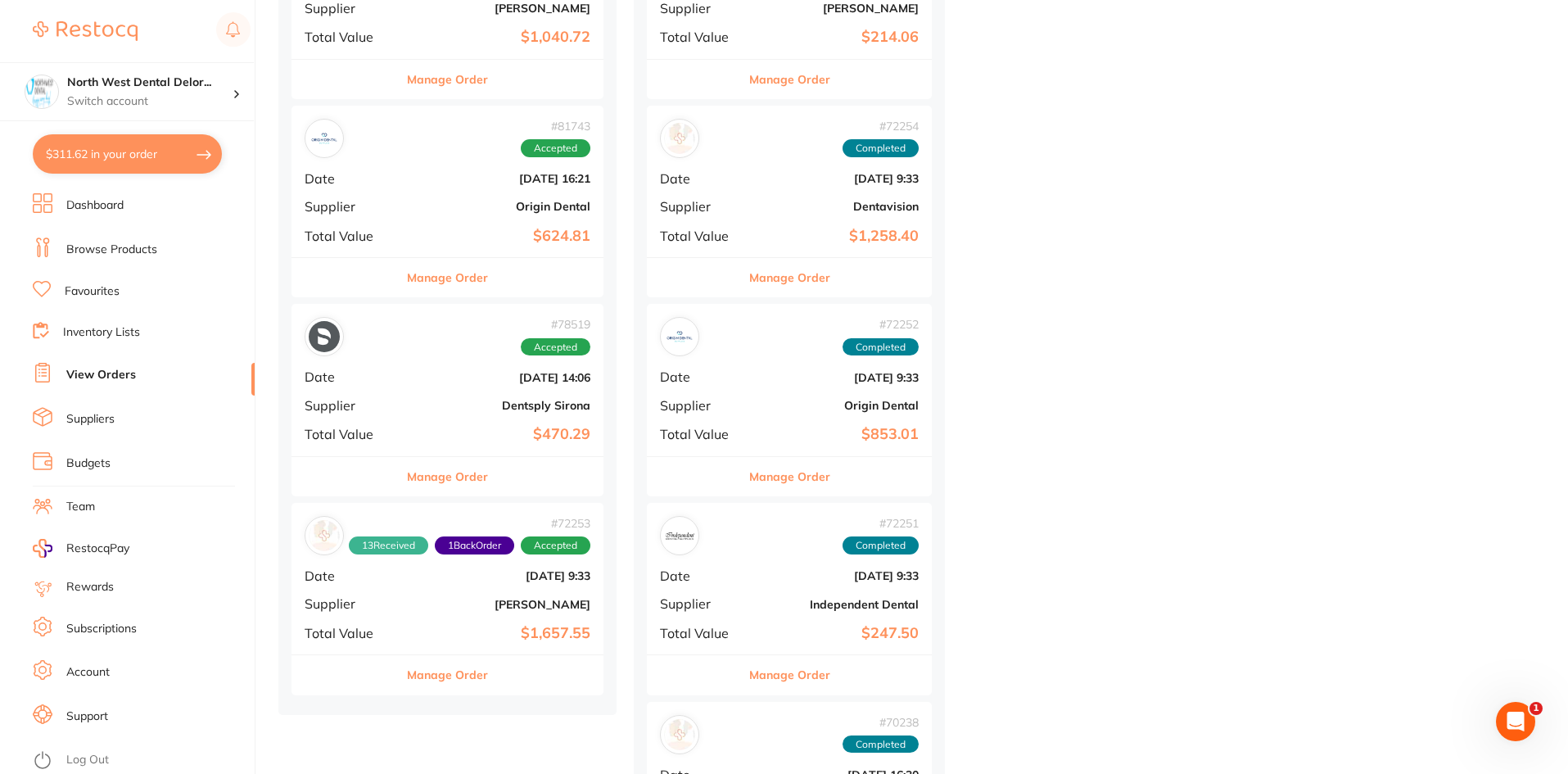
click at [547, 632] on b "$1,657.55" at bounding box center [499, 633] width 181 height 17
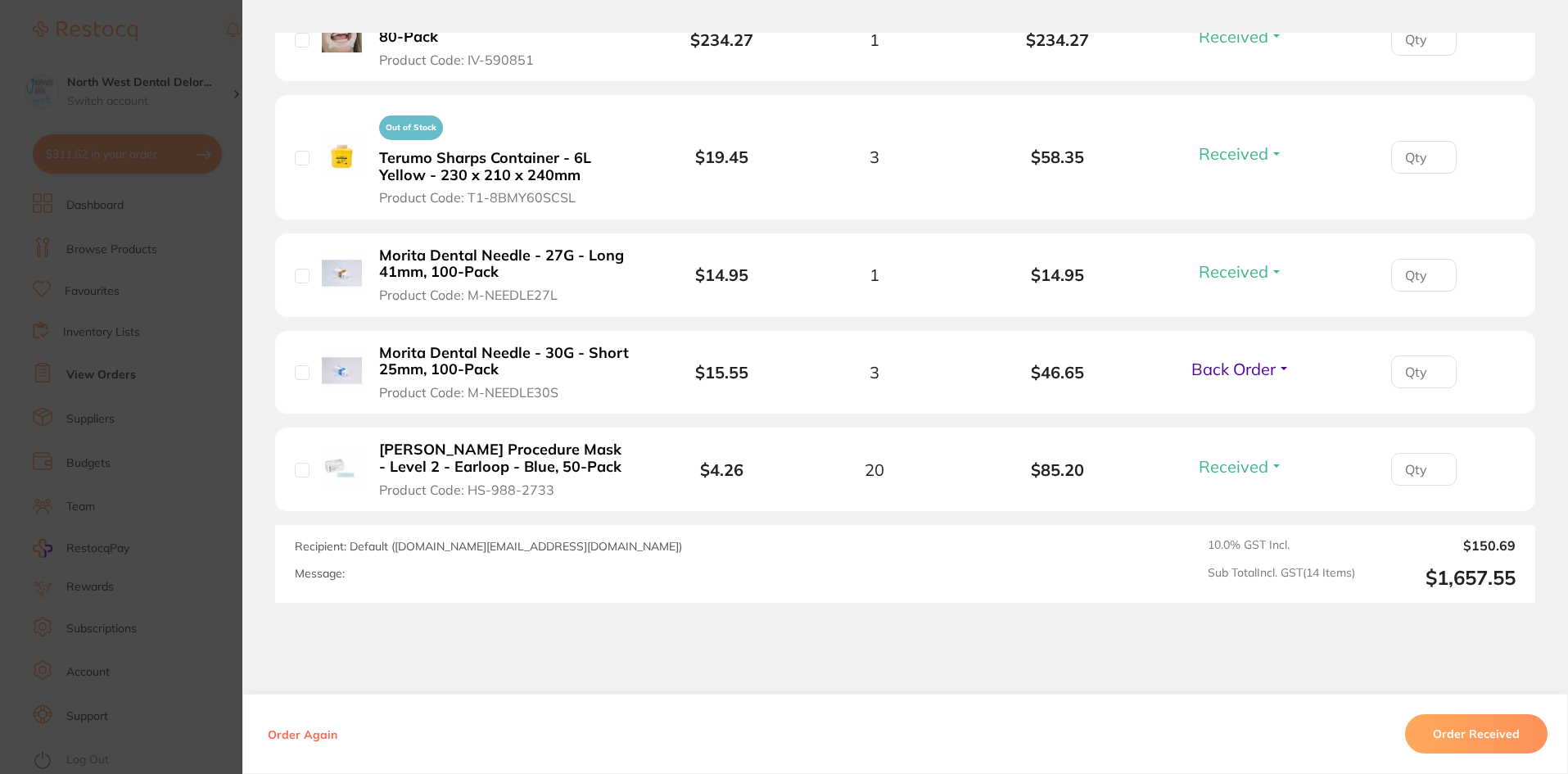
scroll to position [1555, 0]
click at [184, 29] on section "Order ID: Restocq- 72253 Order Information 13 Received 1 Back Order Accepted Or…" at bounding box center [784, 387] width 1568 height 774
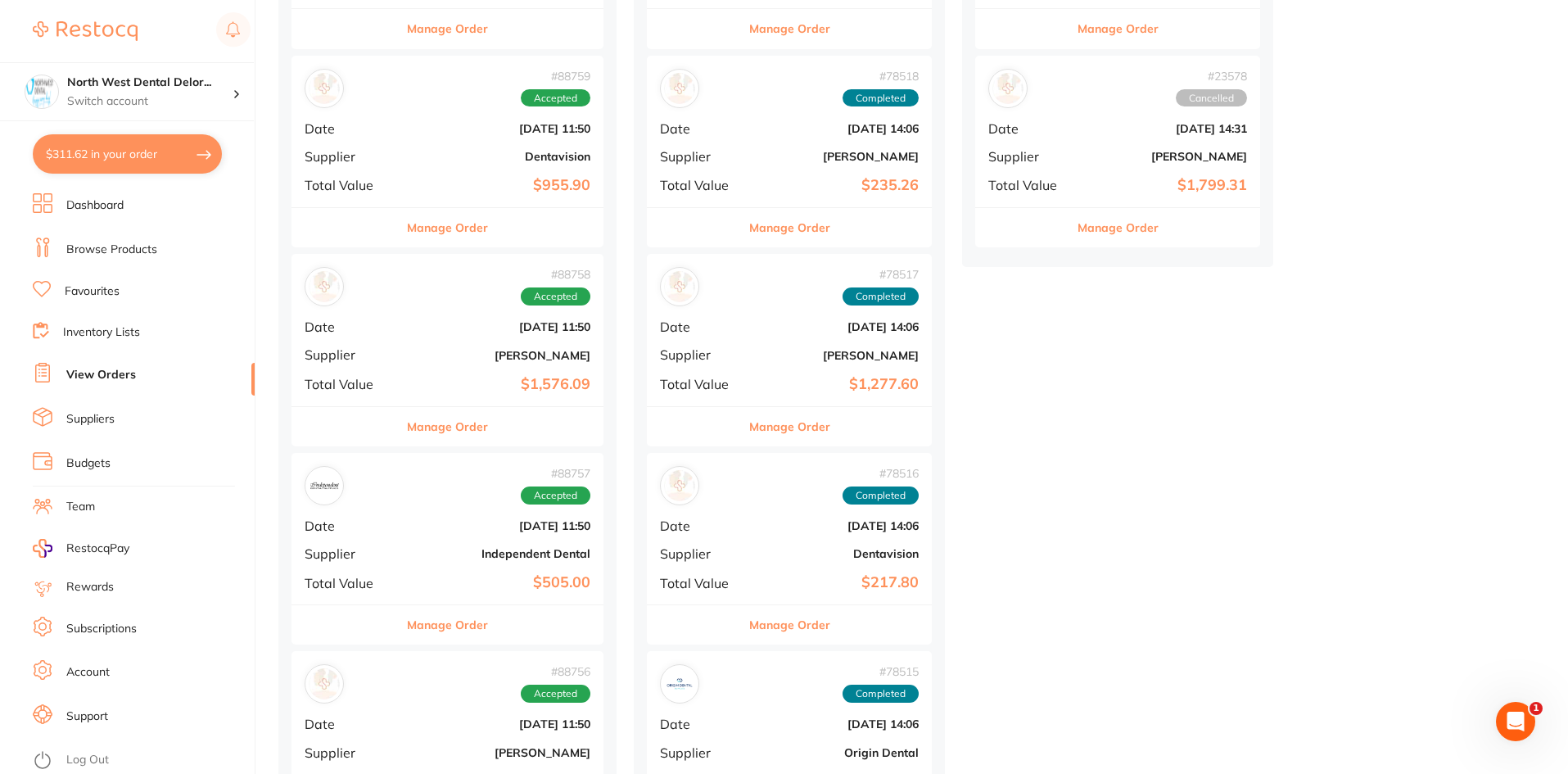
scroll to position [572, 0]
click at [877, 363] on div "# 78517 Completed Date [DATE] 14:06 Supplier [PERSON_NAME] Total Value $1,277.60" at bounding box center [790, 329] width 285 height 152
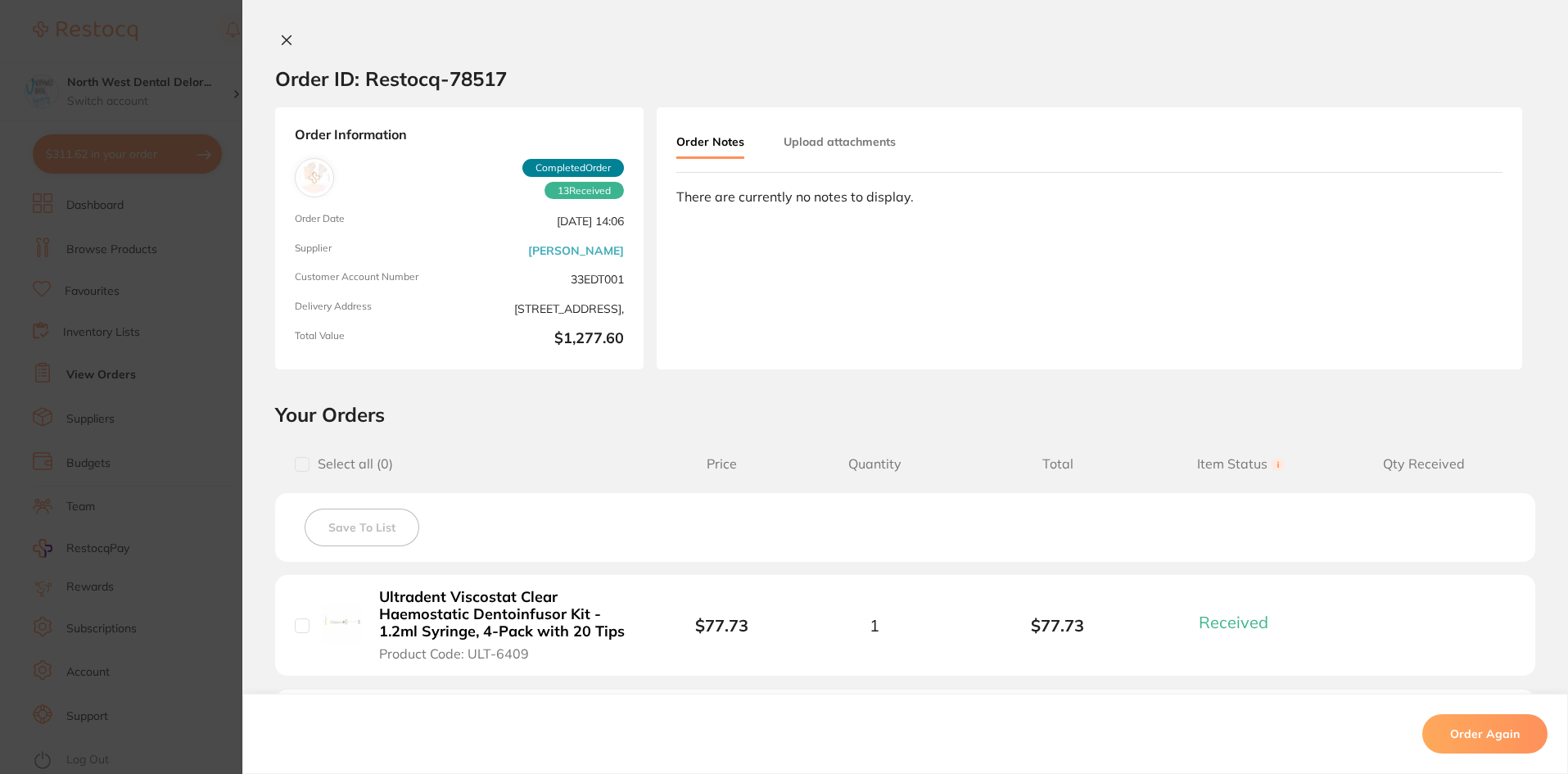
scroll to position [490, 0]
click at [283, 41] on icon at bounding box center [287, 41] width 9 height 9
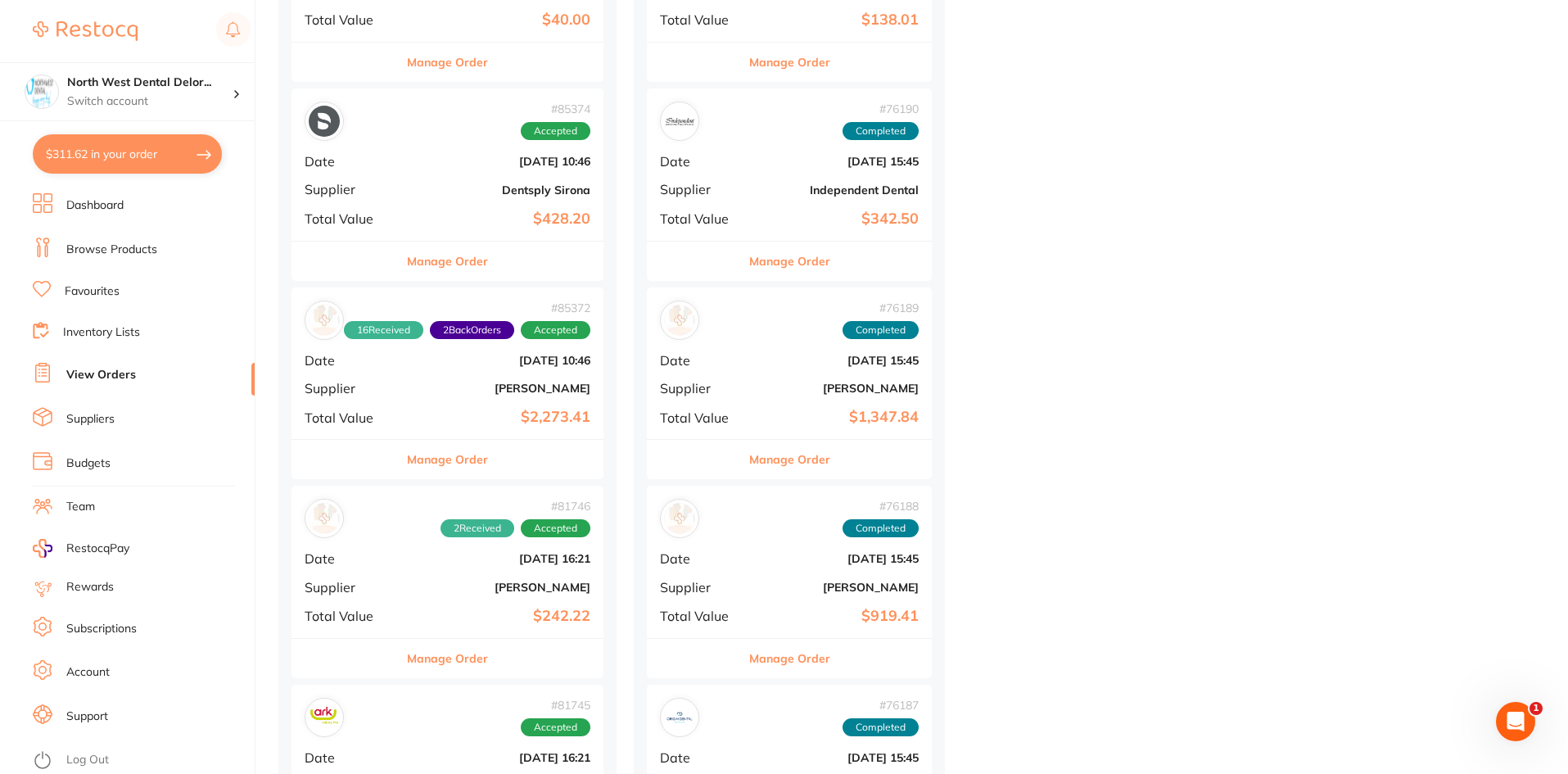
scroll to position [2128, 0]
click at [881, 391] on b "[PERSON_NAME]" at bounding box center [836, 387] width 163 height 14
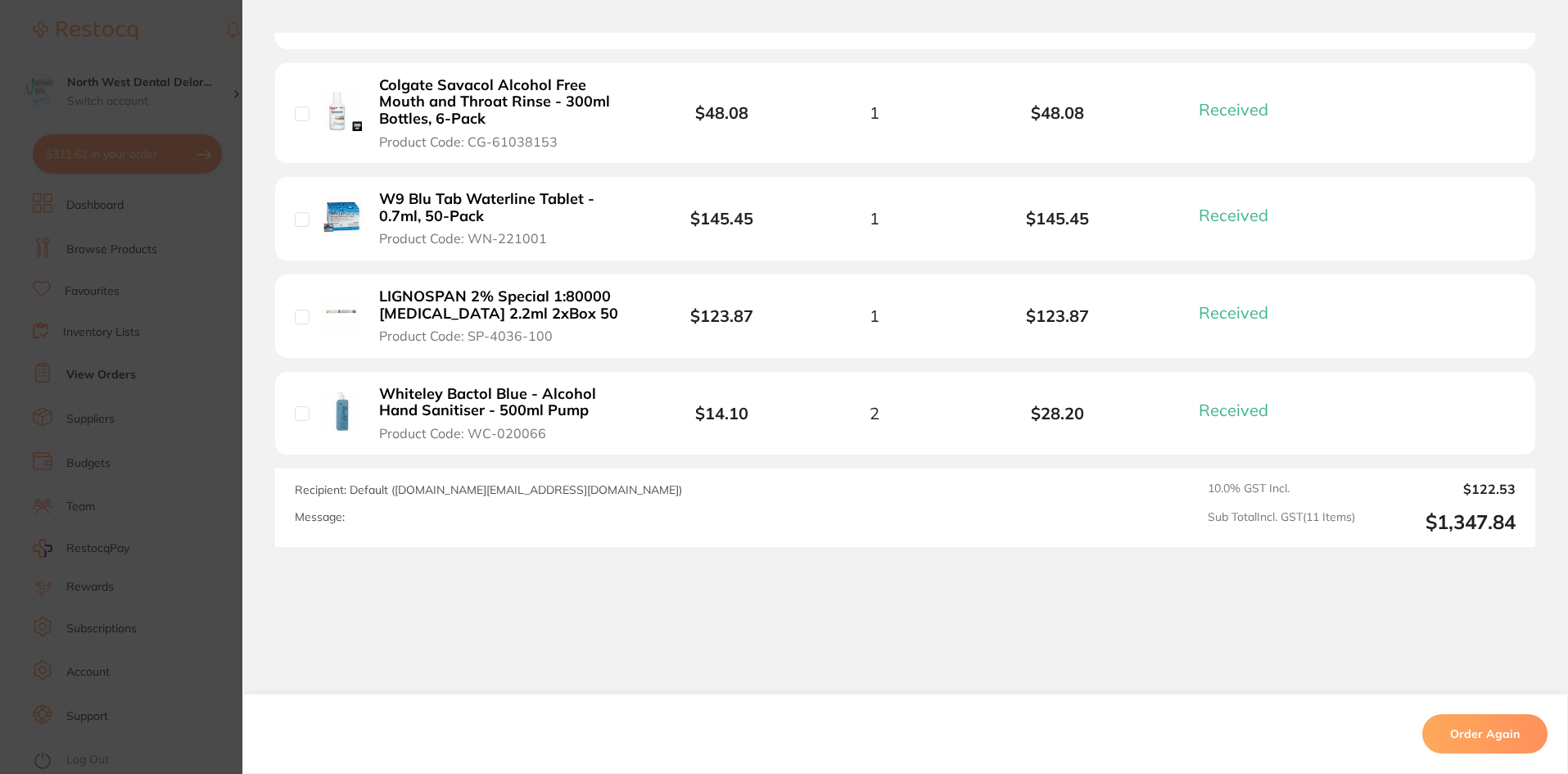
scroll to position [2132, 0]
click at [189, 28] on section "Order ID: Restocq- 76189 Order Information 11 Received Completed Order Order Da…" at bounding box center [784, 387] width 1568 height 774
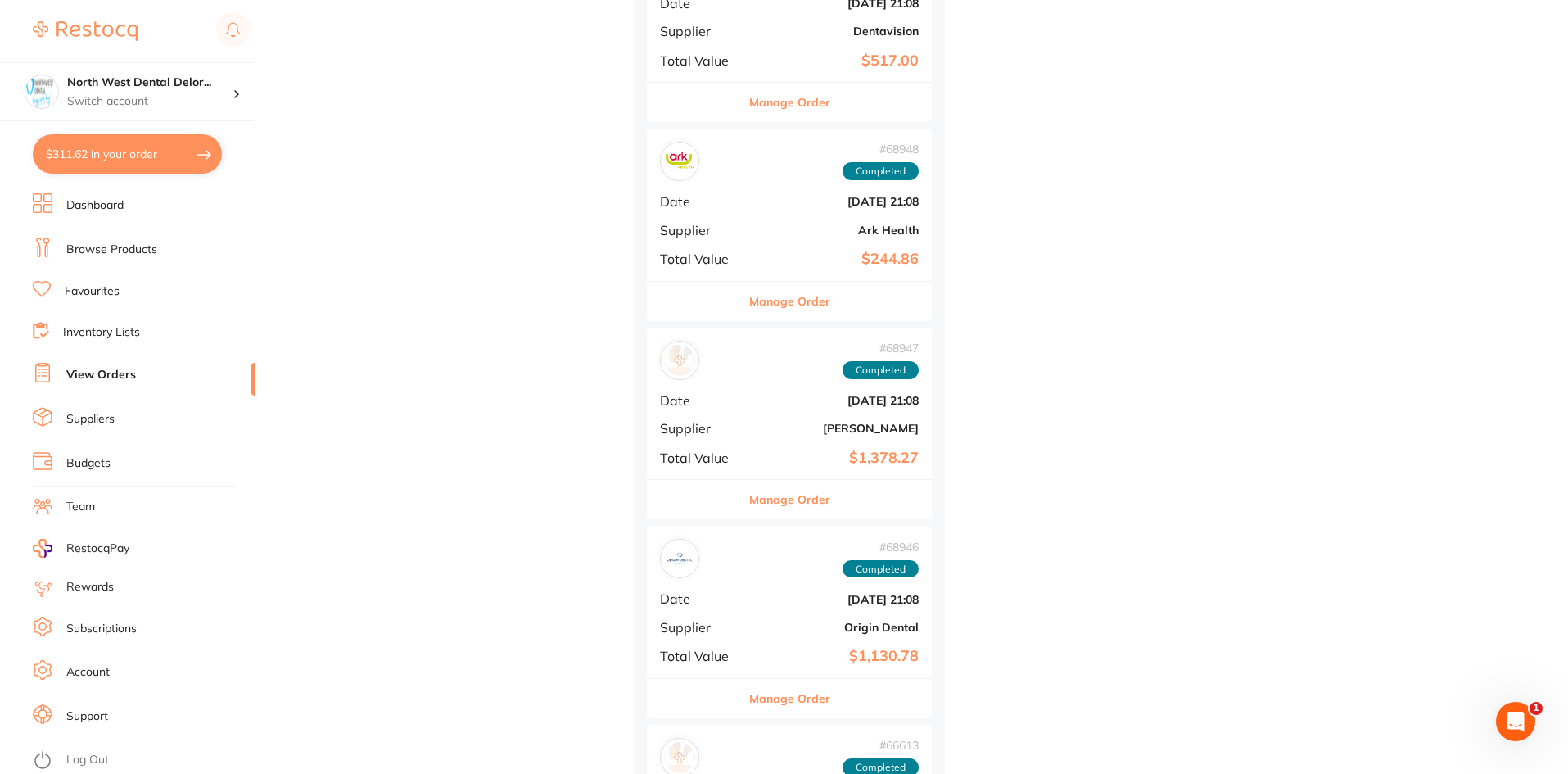
click at [882, 434] on b "[PERSON_NAME]" at bounding box center [836, 428] width 163 height 14
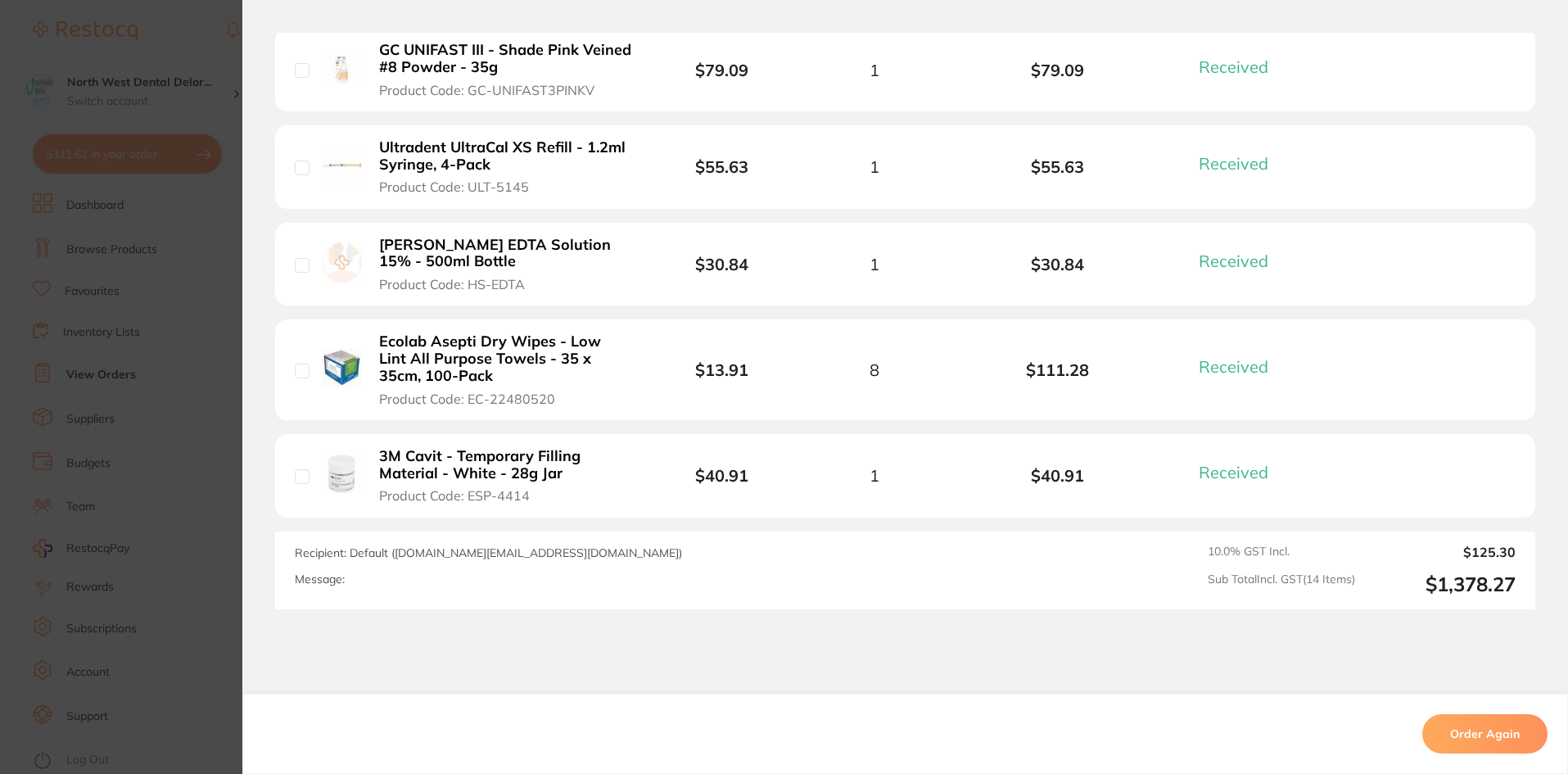
scroll to position [1475, 0]
click at [186, 45] on section "Order ID: Restocq- 68947 Order Information 14 Received Completed Order Order Da…" at bounding box center [784, 387] width 1568 height 774
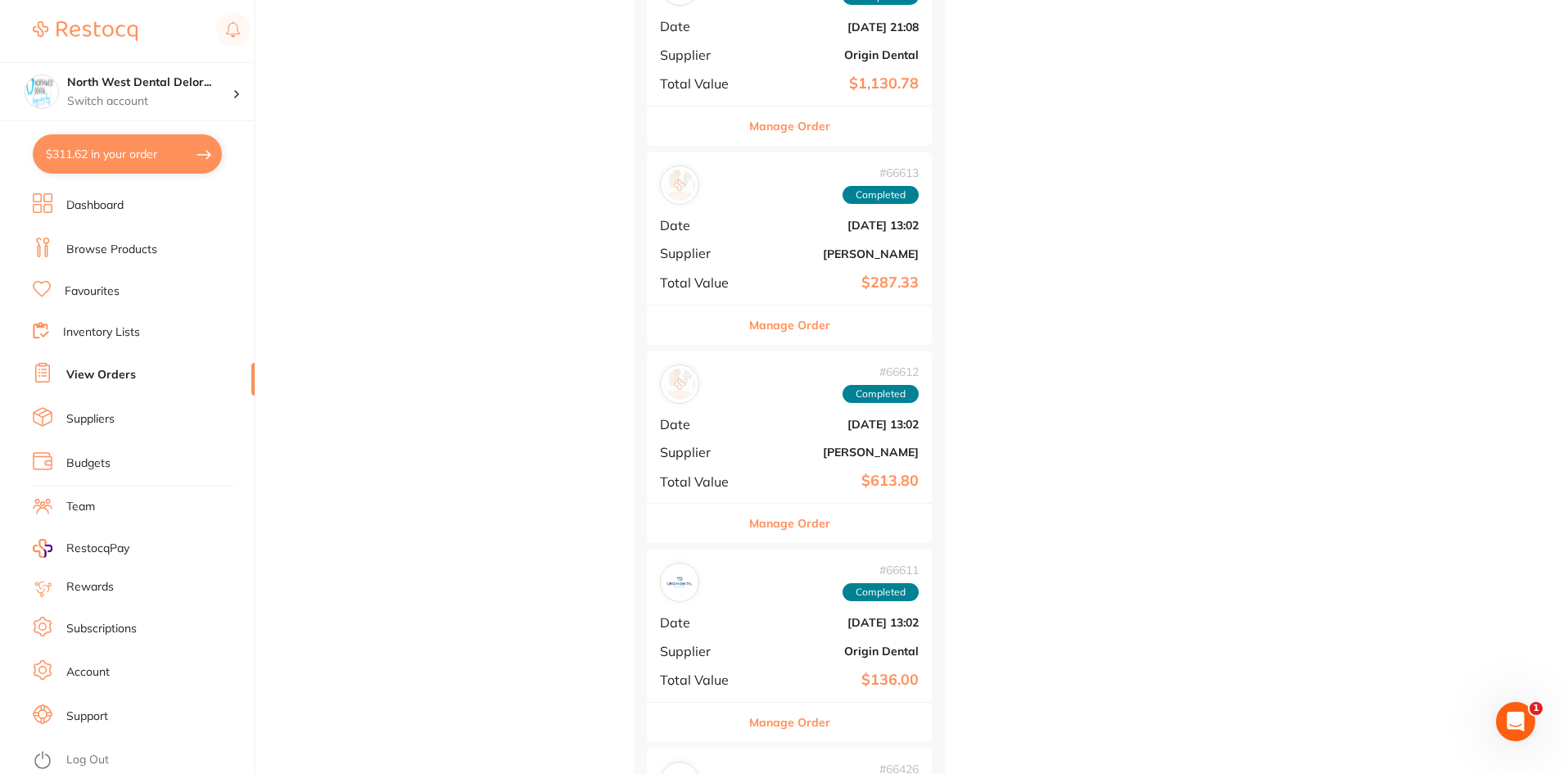
scroll to position [5244, 0]
click at [885, 447] on b "[PERSON_NAME]" at bounding box center [836, 452] width 163 height 14
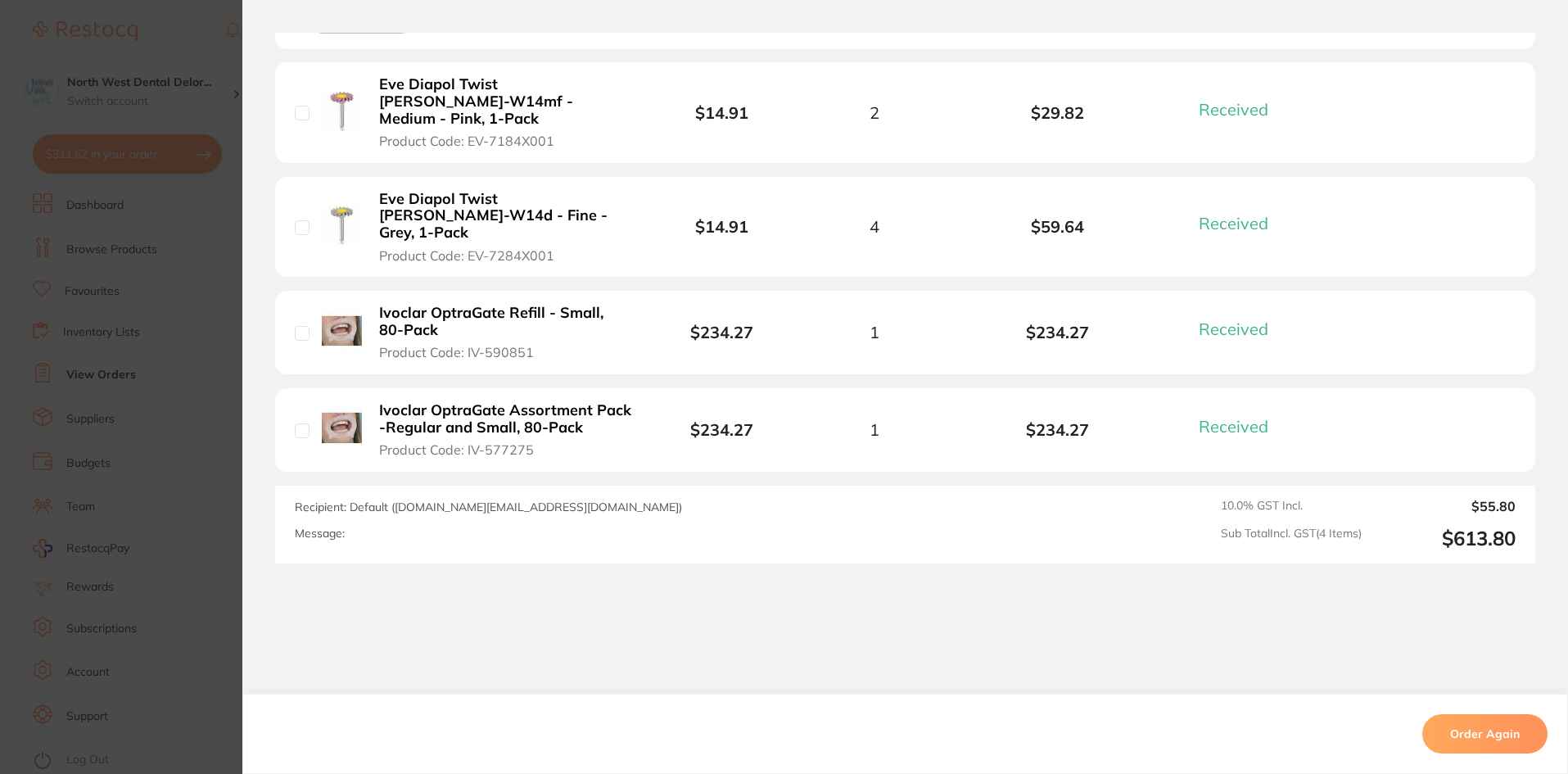
scroll to position [5249, 0]
click at [169, 40] on section "Order ID: Restocq- 66612 Order Information 4 Received Completed Order Order Dat…" at bounding box center [784, 387] width 1568 height 774
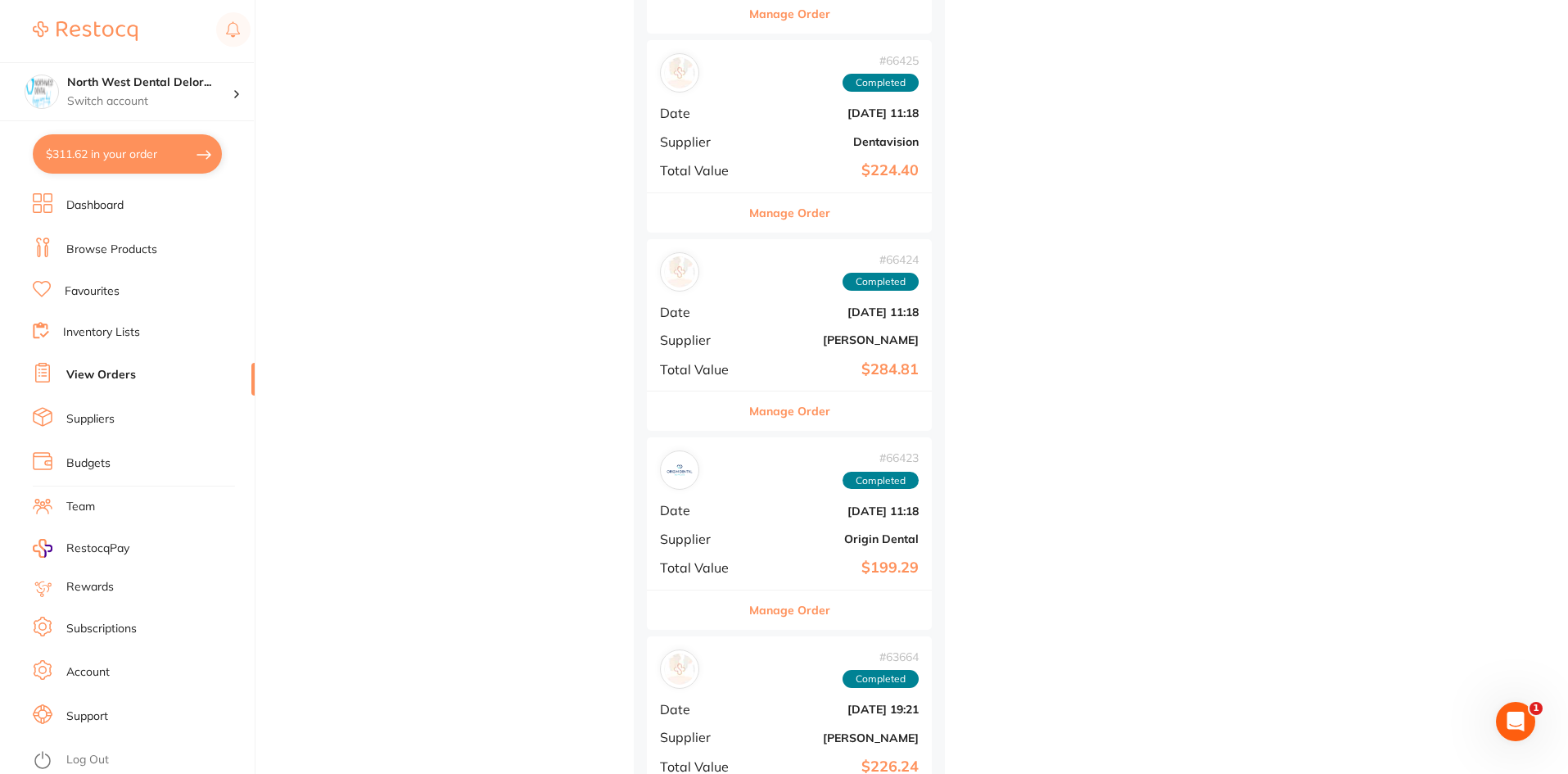
scroll to position [6150, 0]
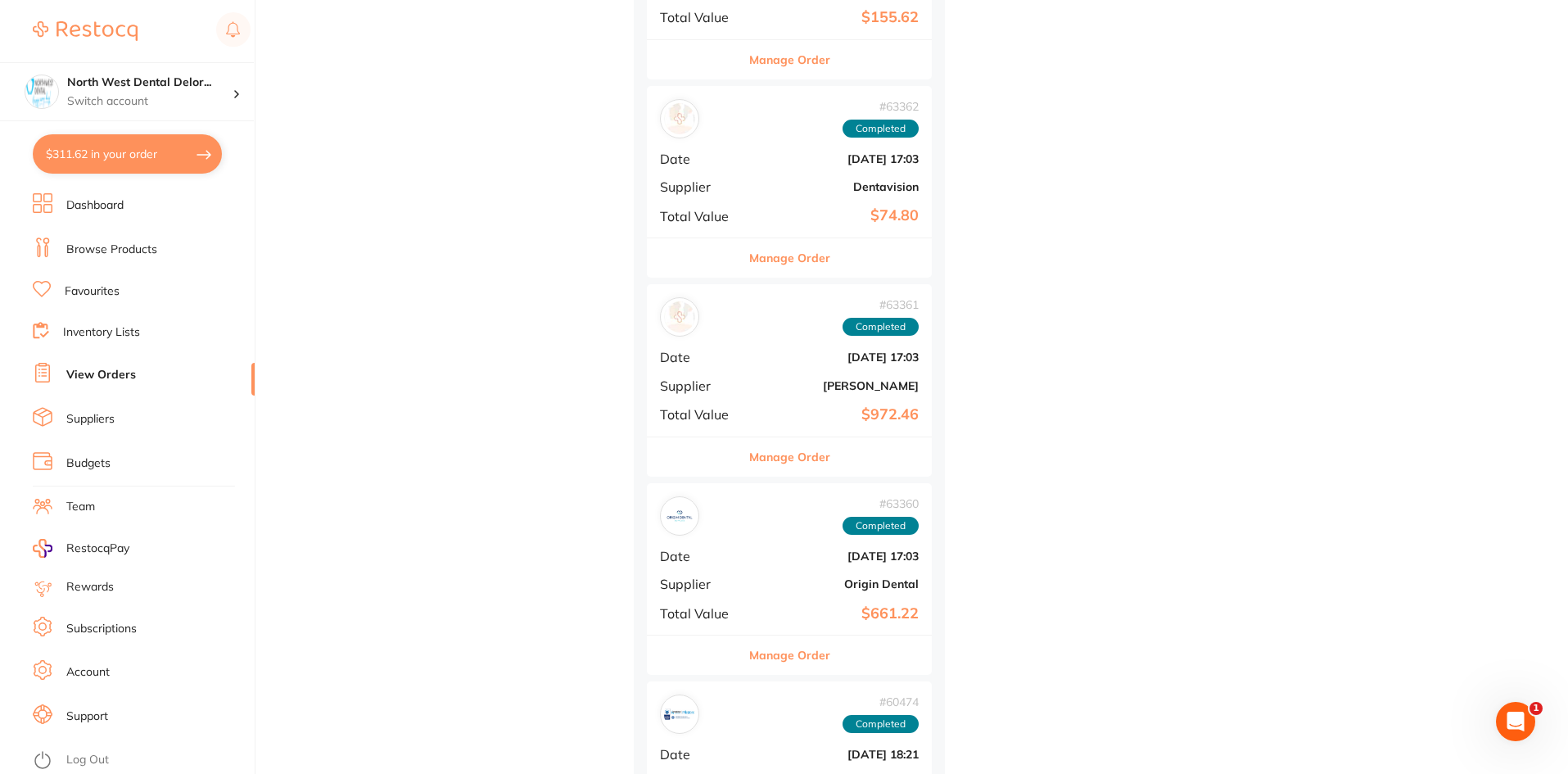
scroll to position [7297, 0]
click at [877, 381] on b "[PERSON_NAME]" at bounding box center [836, 385] width 163 height 14
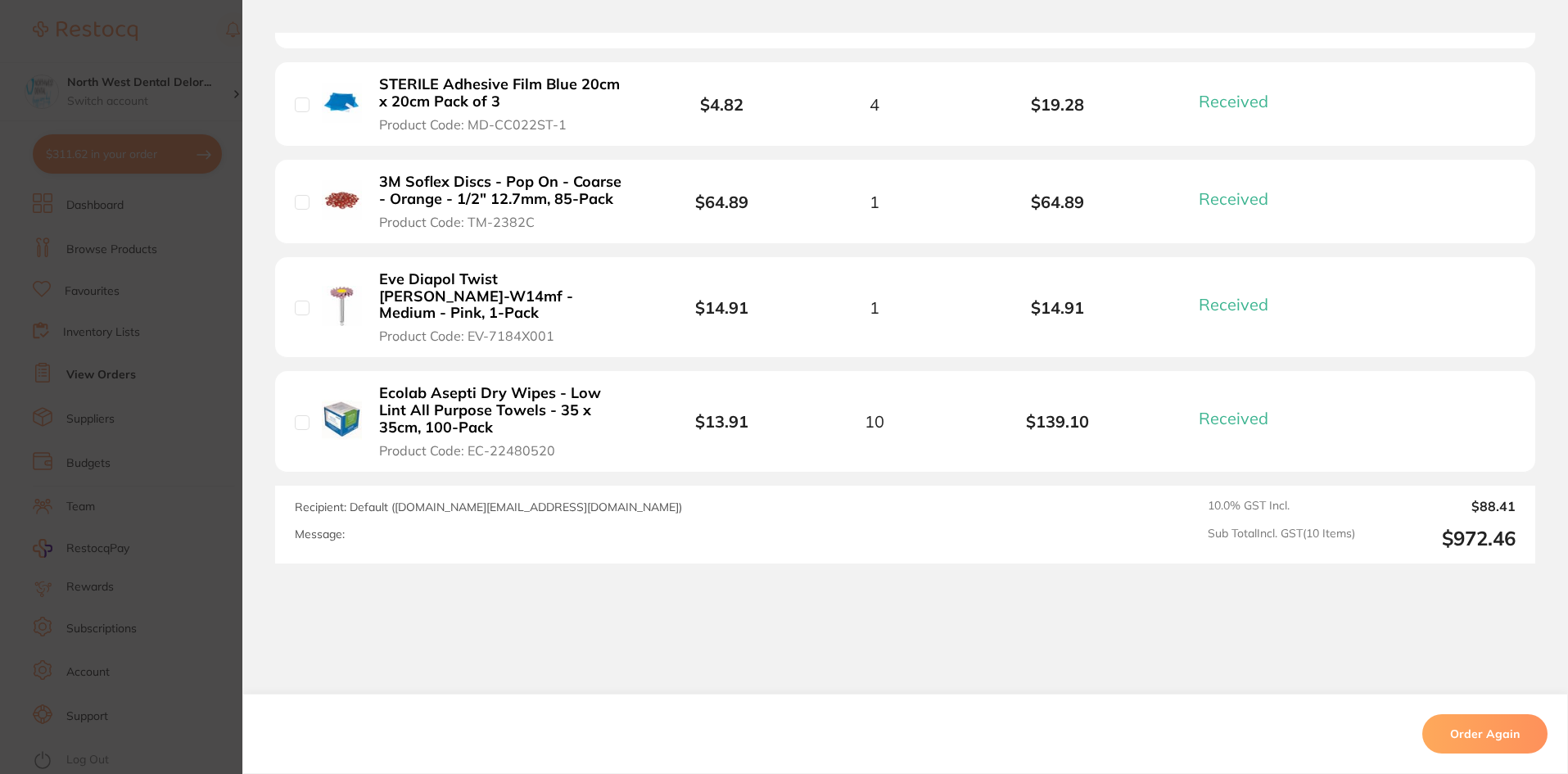
scroll to position [7309, 0]
click at [196, 35] on section "Order ID: Restocq- 63361 Order Information 10 Received Completed Order Order Da…" at bounding box center [784, 387] width 1568 height 774
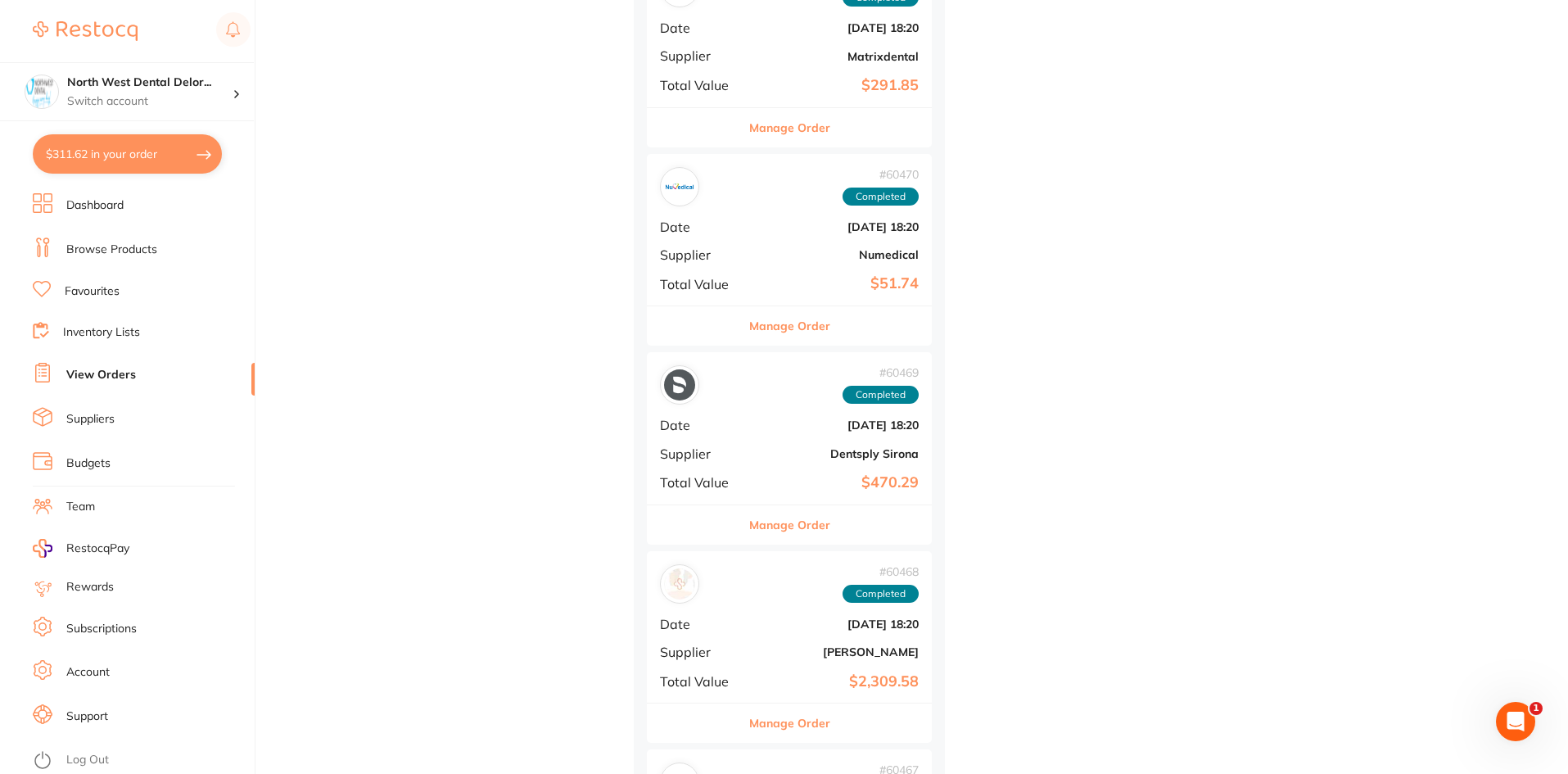
scroll to position [8620, 0]
click at [873, 652] on b "[PERSON_NAME]" at bounding box center [836, 651] width 163 height 14
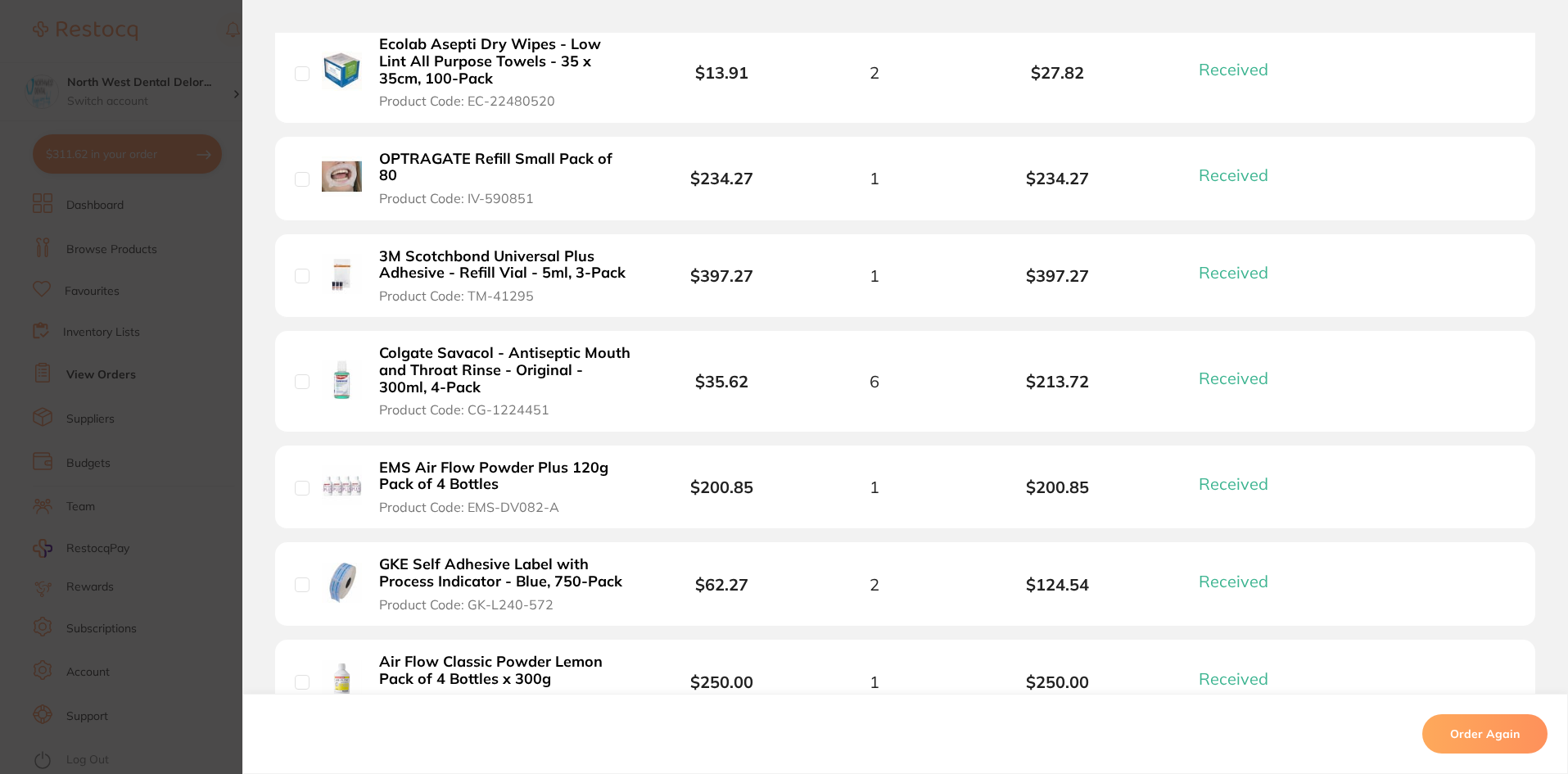
scroll to position [8620, 0]
click at [192, 35] on section "Order ID: Restocq- 60468 Order Information 16 Received Completed Order Order Da…" at bounding box center [784, 387] width 1568 height 774
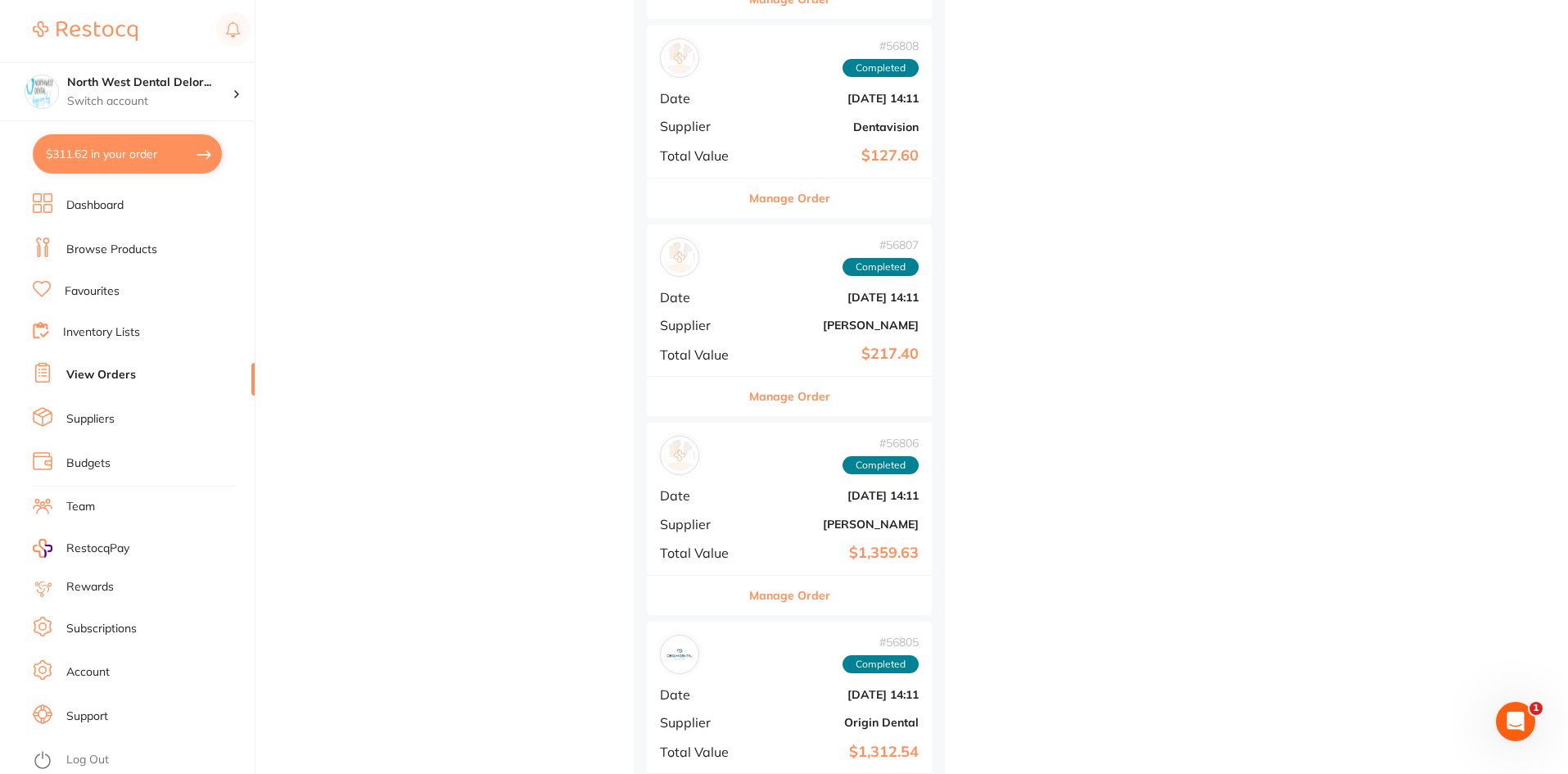
scroll to position [10337, 0]
click at [866, 521] on b "[PERSON_NAME]" at bounding box center [836, 523] width 163 height 14
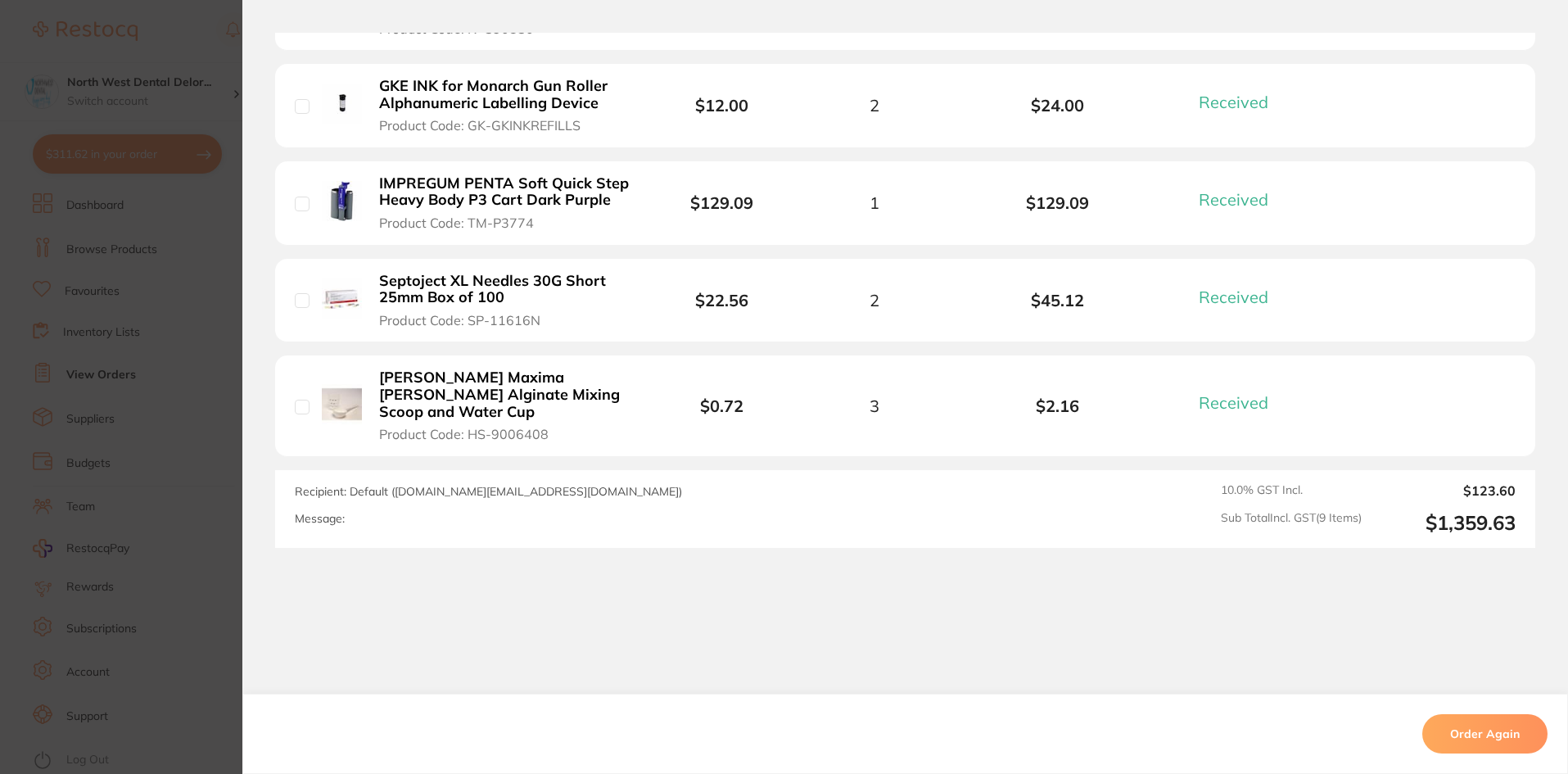
scroll to position [1002, 0]
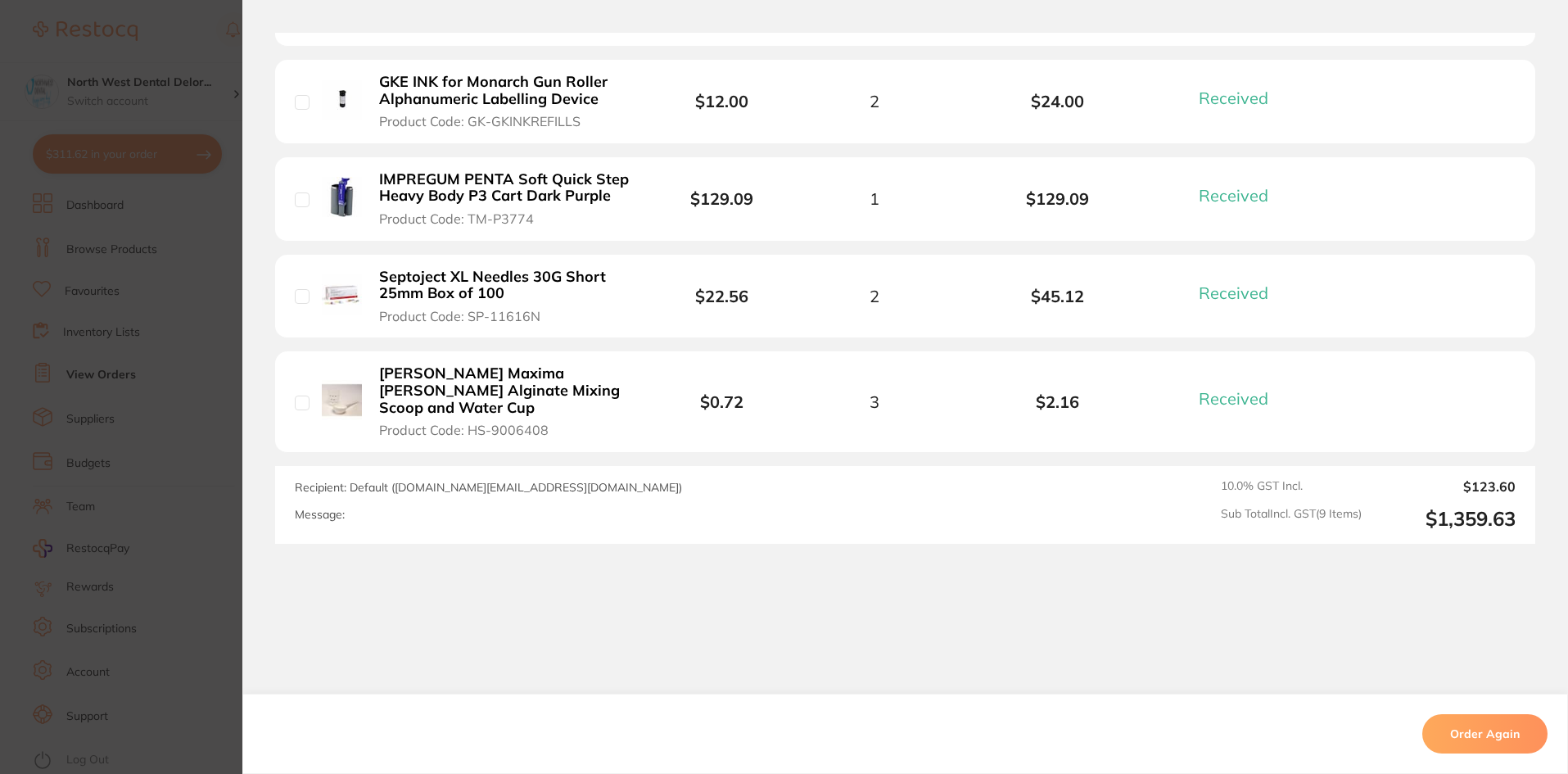
click at [182, 34] on section "Order ID: Restocq- 56806 Order Information 9 Received Completed Order Order Dat…" at bounding box center [784, 387] width 1568 height 774
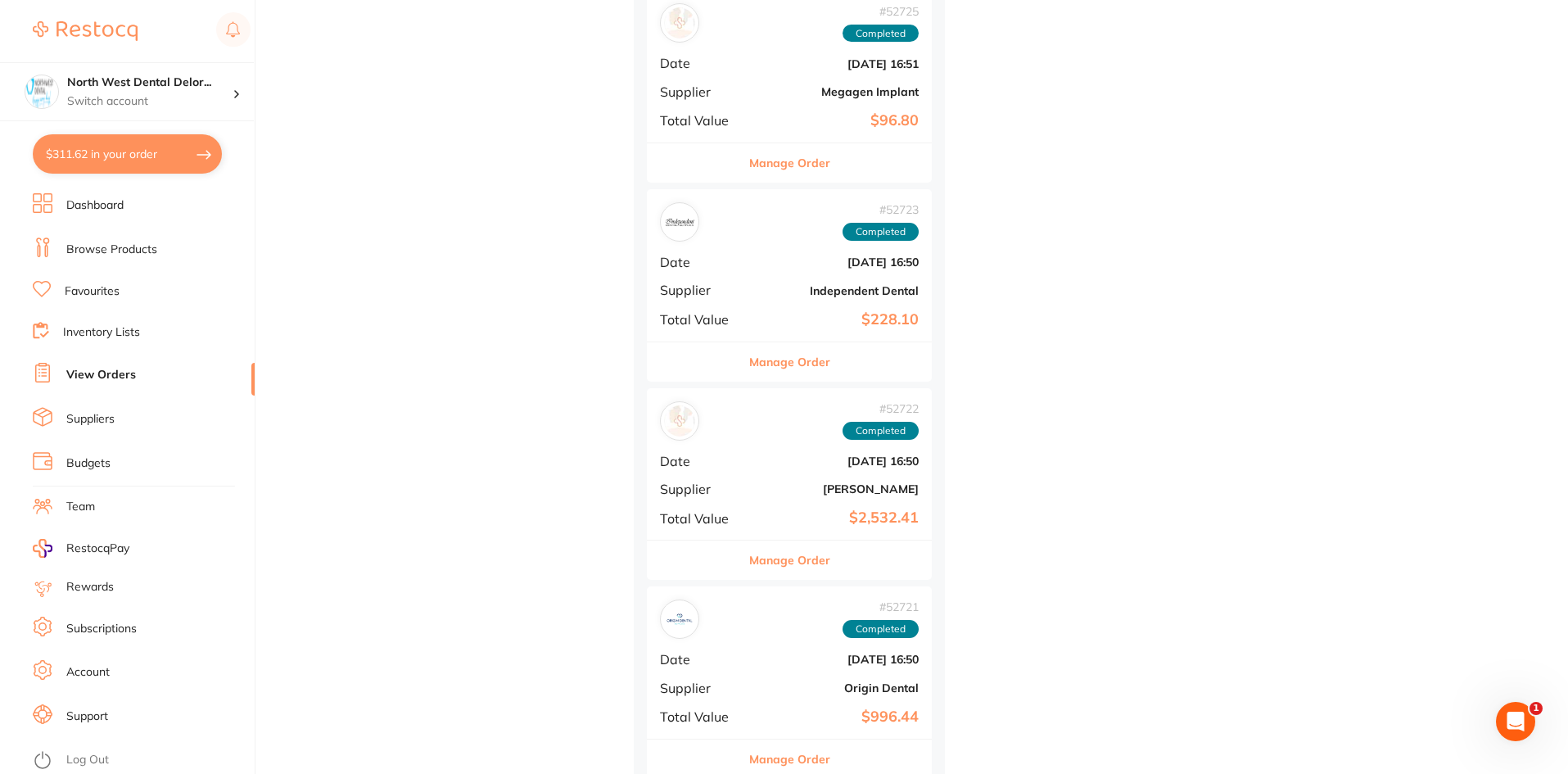
scroll to position [11566, 0]
click at [874, 483] on b "[PERSON_NAME]" at bounding box center [836, 487] width 163 height 14
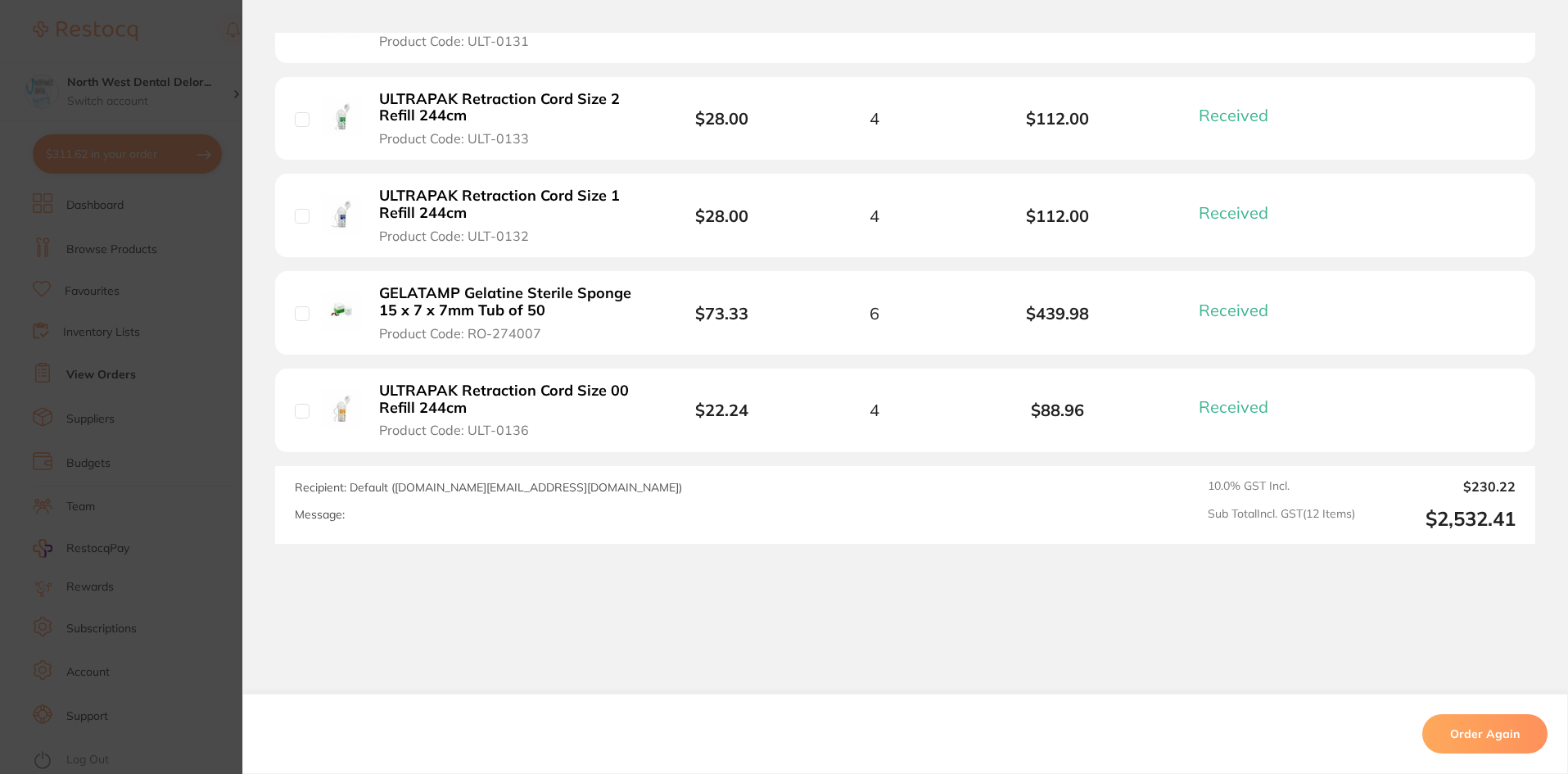
scroll to position [11584, 0]
click at [181, 42] on section "Order ID: Restocq- 52722 Order Information 12 Received Completed Order Order Da…" at bounding box center [784, 387] width 1568 height 774
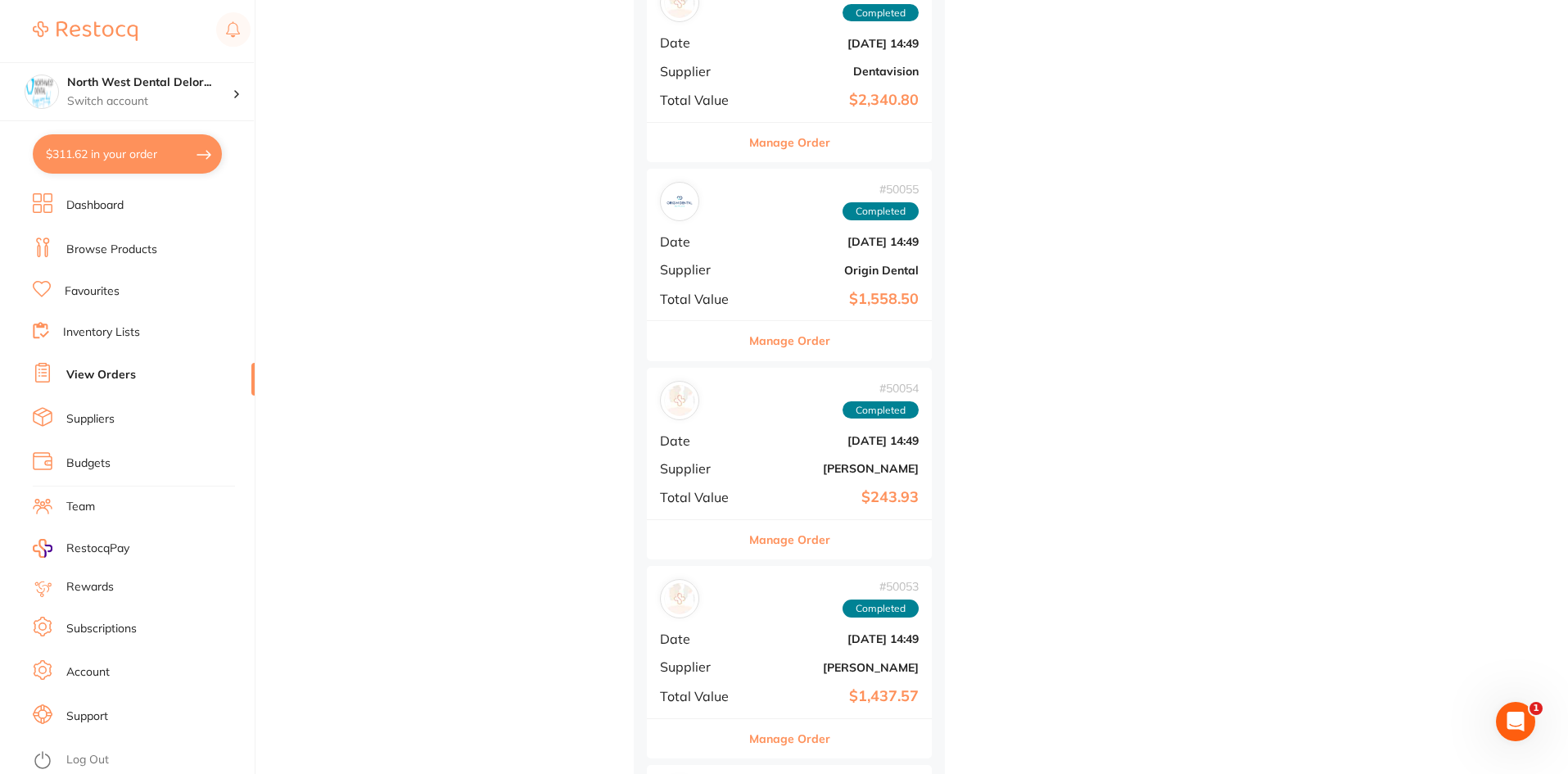
scroll to position [12976, 0]
click at [829, 664] on b "[PERSON_NAME]" at bounding box center [836, 667] width 163 height 14
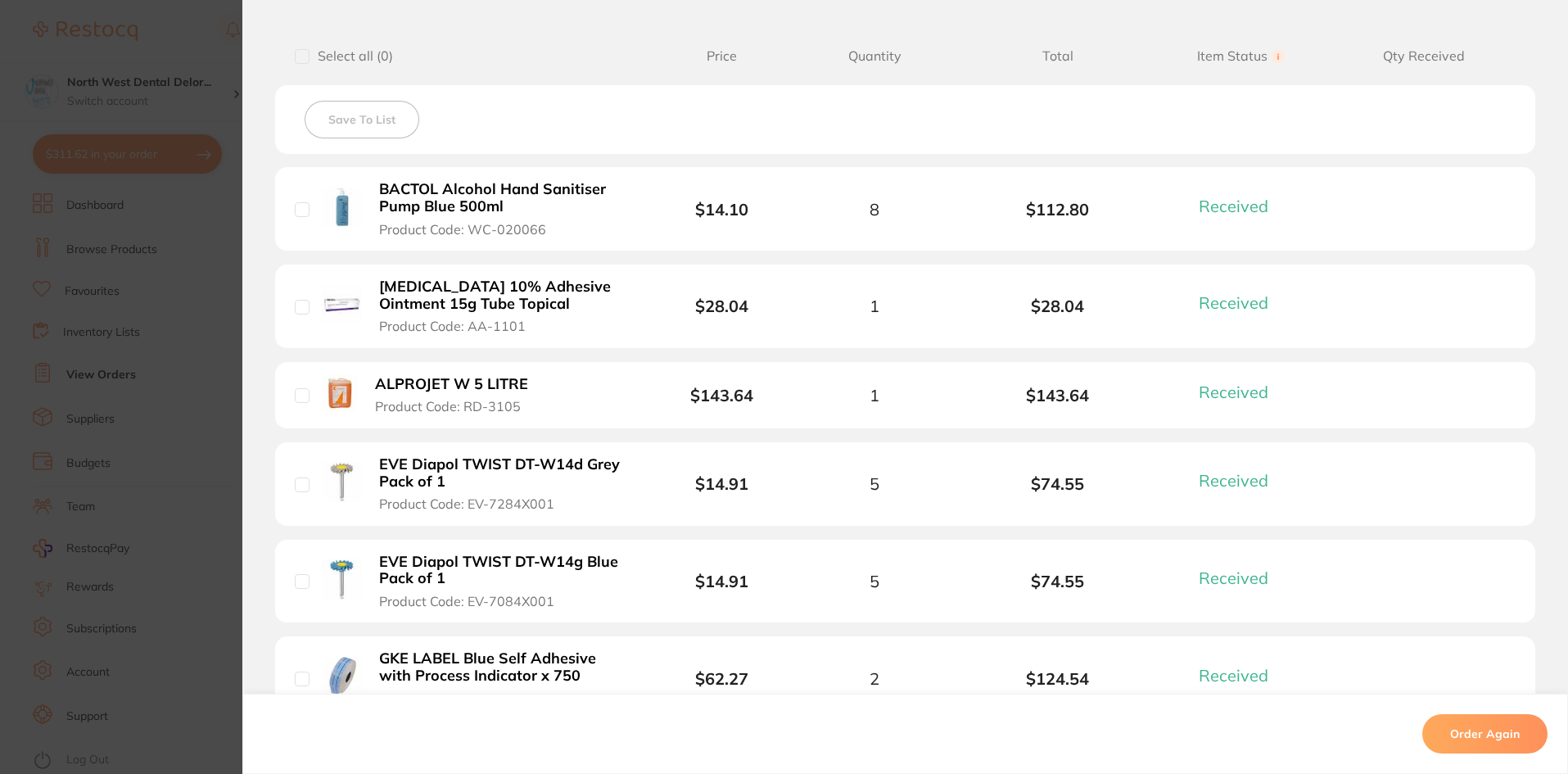
scroll to position [409, 0]
click at [211, 66] on section "Order ID: Restocq- 50053 Order Information 11 Received Completed Order Order Da…" at bounding box center [784, 387] width 1568 height 774
